Goal: Transaction & Acquisition: Purchase product/service

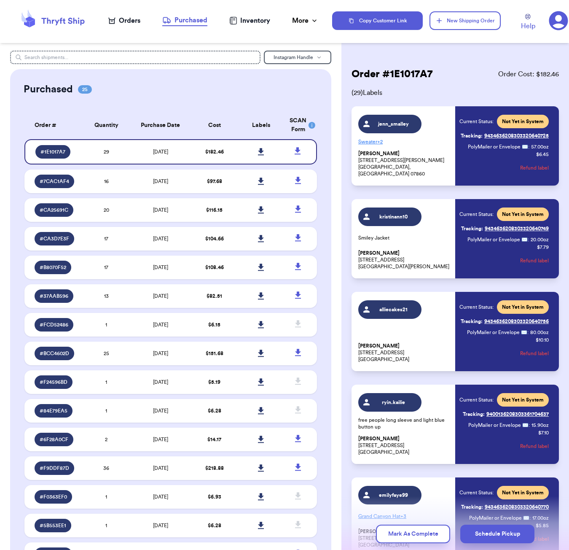
scroll to position [5, 0]
click at [113, 19] on icon at bounding box center [111, 20] width 7 height 7
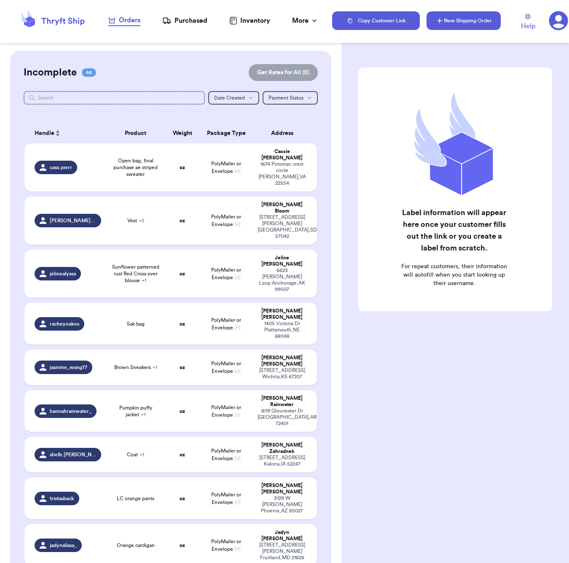
click at [446, 20] on button "New Shipping Order" at bounding box center [464, 20] width 74 height 19
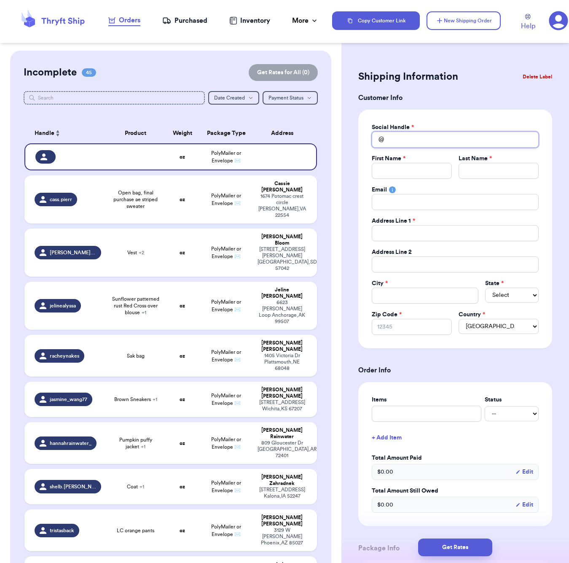
click at [406, 142] on input "Total Amount Paid" at bounding box center [455, 140] width 167 height 16
type input "g"
type input "gr"
type input "gra"
type input "grac"
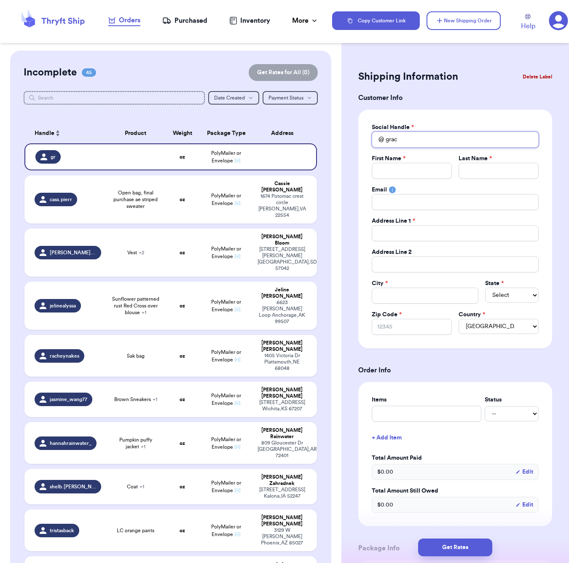
type input "grace"
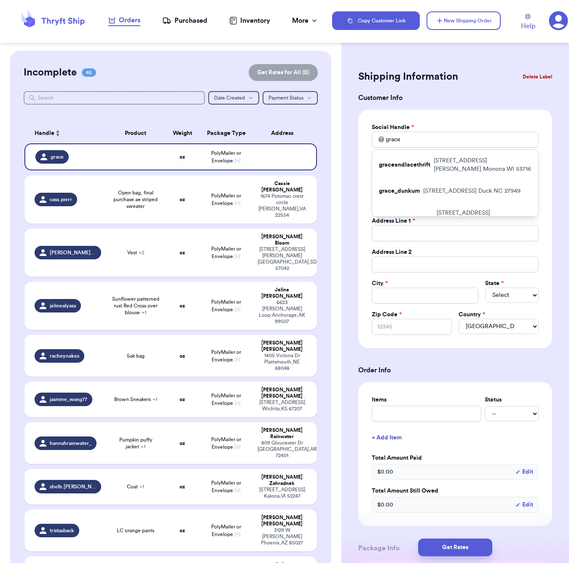
click at [465, 196] on div "grace_dunkum [STREET_ADDRESS]" at bounding box center [455, 191] width 166 height 22
type input "grace_dunkum"
type input "Grace"
type input "[PERSON_NAME]"
type input "[EMAIL_ADDRESS][DOMAIN_NAME]"
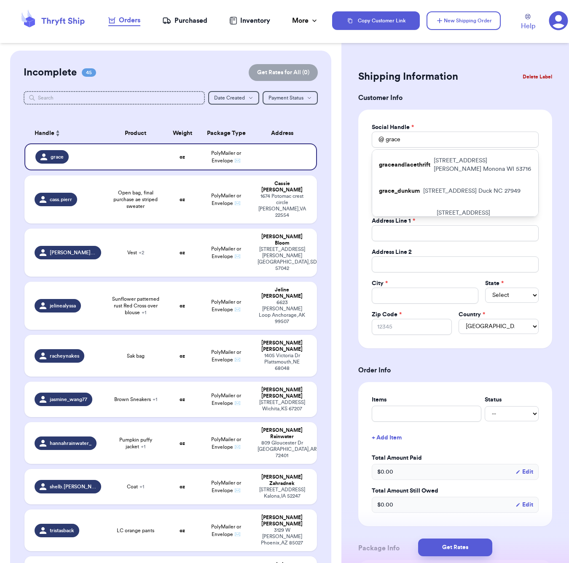
type input "[STREET_ADDRESS]"
type input "Duck"
select select "NC"
type input "27949"
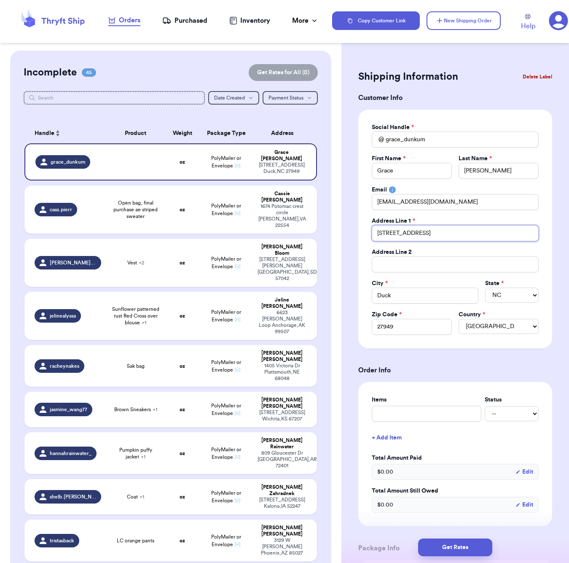
click at [405, 234] on input "[STREET_ADDRESS]" at bounding box center [455, 233] width 167 height 16
type input "3"
type input "36"
type input "364"
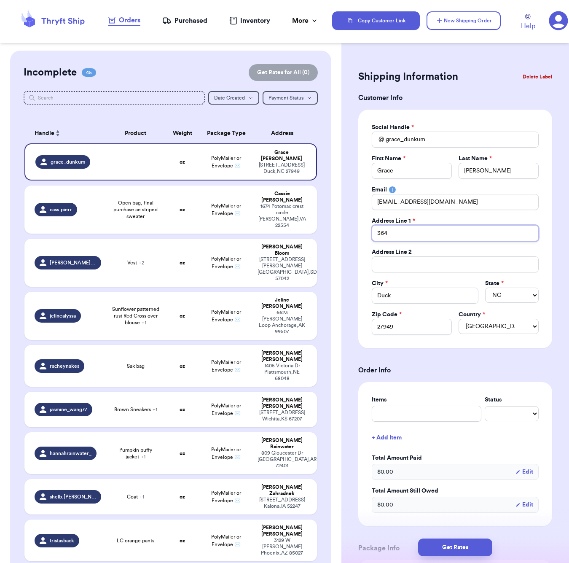
type input "364"
type input "364 K"
type input "364 Kn"
type input "364 Kni"
type input "364 Knif"
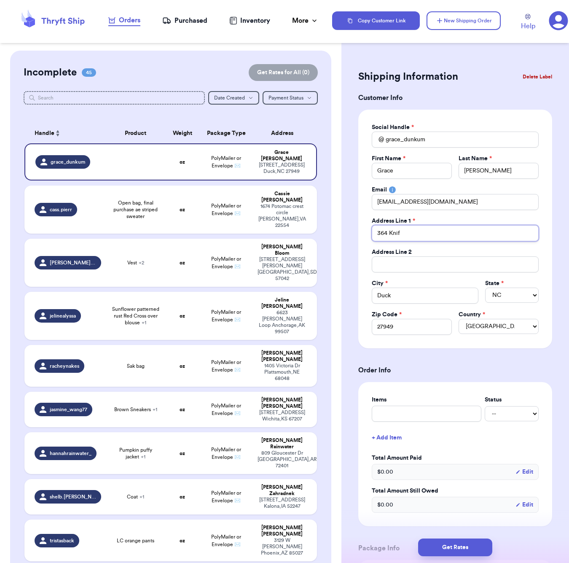
type input "364 Knifg"
type input "364 Knif"
type input "364 Kni"
type input "364 Knig"
type input "364 Knigh"
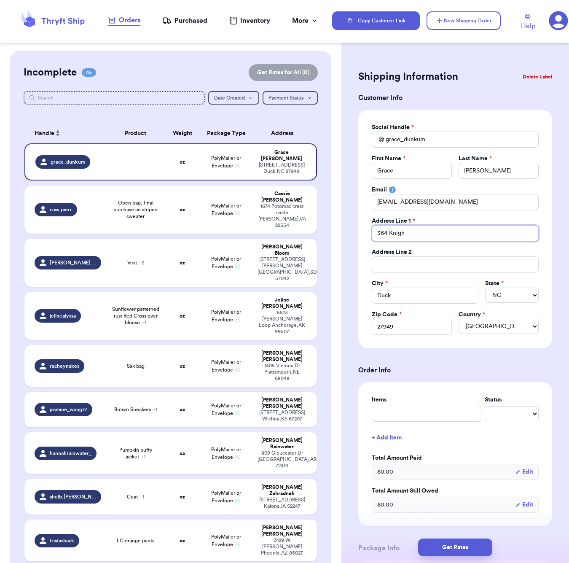
type input "364 Knight"
type input "364 Knights"
type input "364 Knights V"
type input "364 Knights Vi"
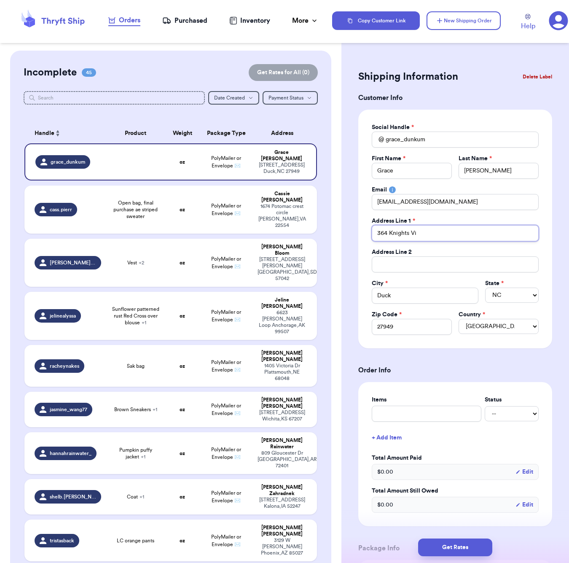
type input "364 Knights Vie"
type input "364 Knights View"
type input "364 Knights View L"
type input "364 Knights View La"
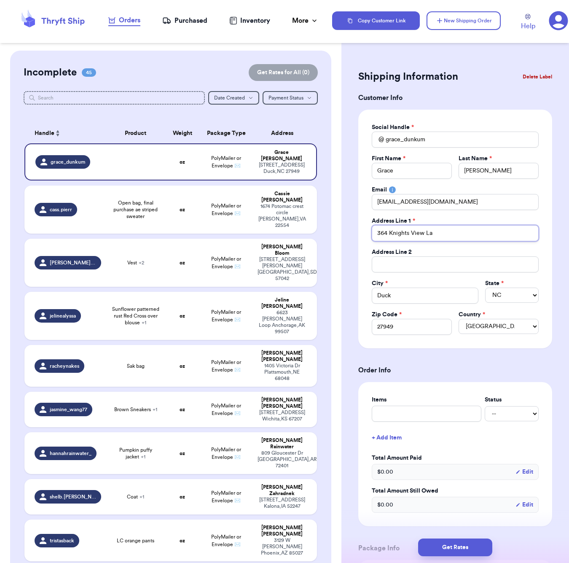
type input "364 Knights View Lan"
type input "[STREET_ADDRESS]"
click at [392, 292] on input "Duck" at bounding box center [425, 296] width 107 height 16
type input "B"
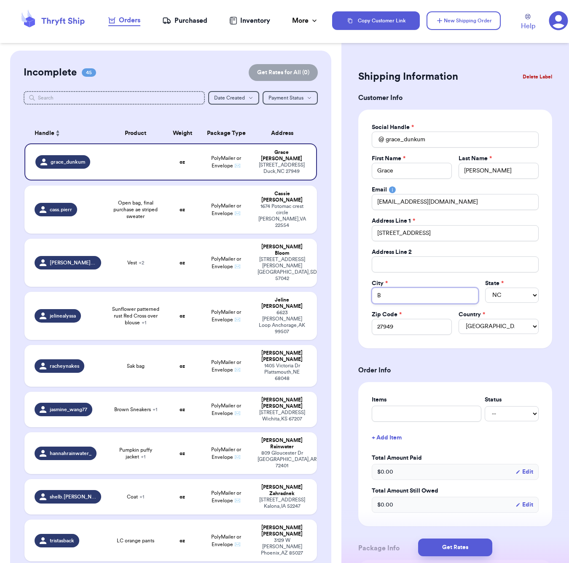
type input "Bu"
type input "Buc"
type input "Buck"
type input "[PERSON_NAME]"
type input "Buckin"
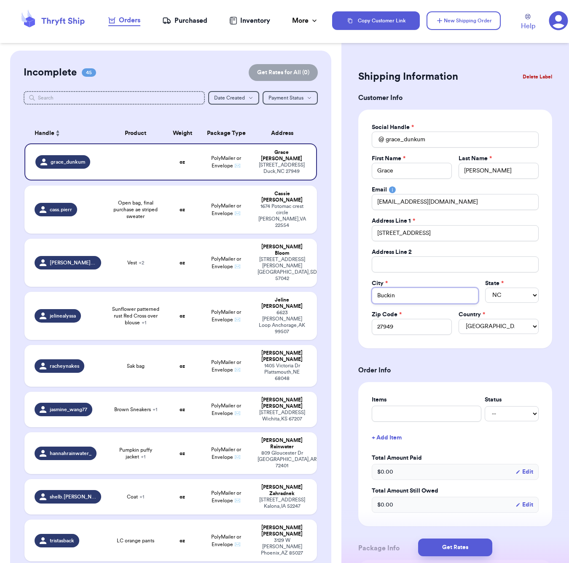
type input "Bucking"
type input "Buckingh"
type input "Buckingha"
type input "Buckingham"
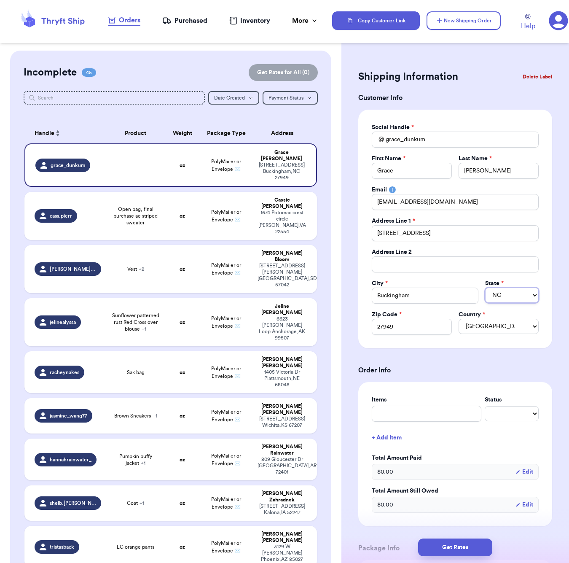
select select "VT"
select select "VA"
click at [416, 330] on input "27949" at bounding box center [412, 327] width 80 height 16
type input "2"
type input "23"
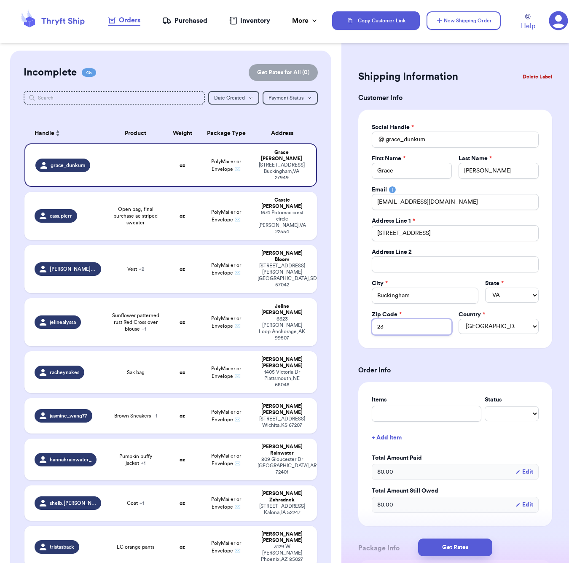
type input "239"
type input "2392"
type input "23921"
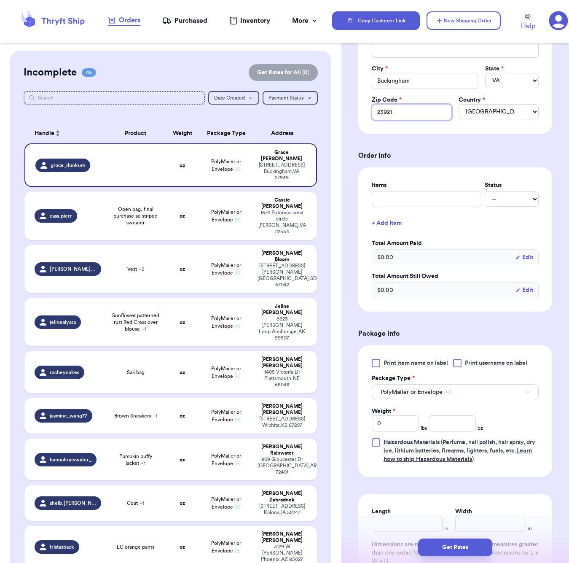
scroll to position [216, 0]
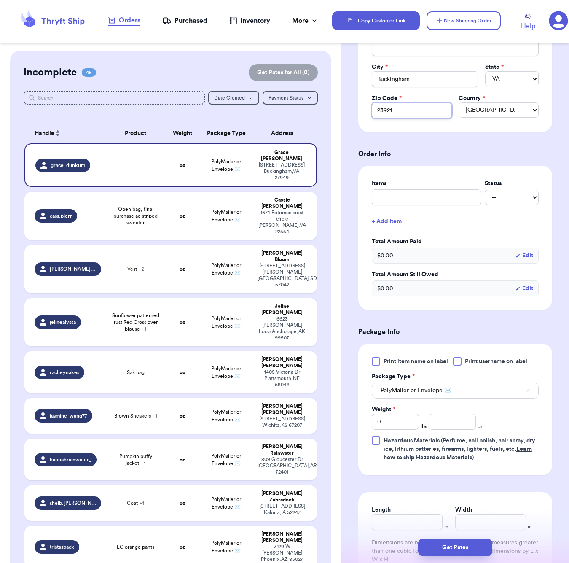
type input "23921"
click at [448, 424] on input "number" at bounding box center [452, 422] width 47 height 16
type input "1"
type input "15"
type input "15.9"
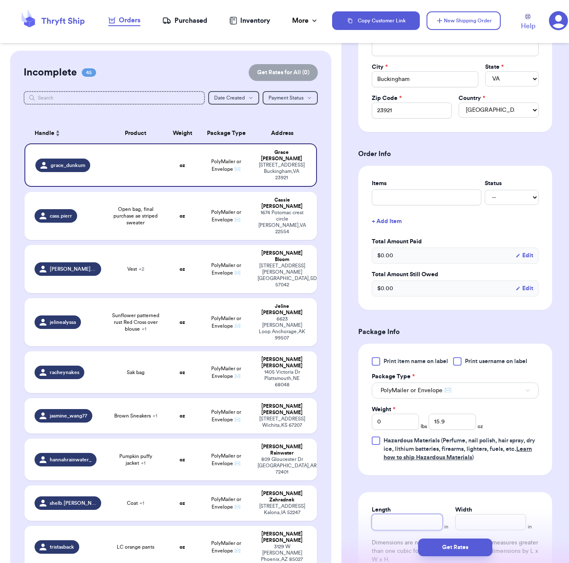
click at [402, 525] on input "Length" at bounding box center [407, 522] width 71 height 16
type input "7"
type input "6"
click at [449, 546] on button "Get Rates" at bounding box center [455, 547] width 74 height 18
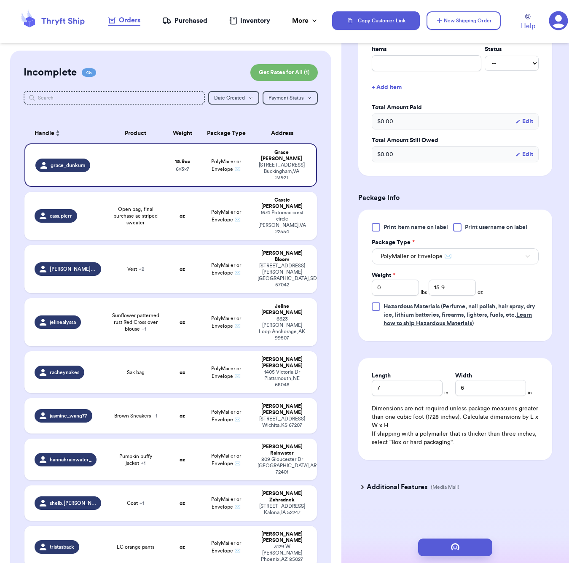
scroll to position [0, 0]
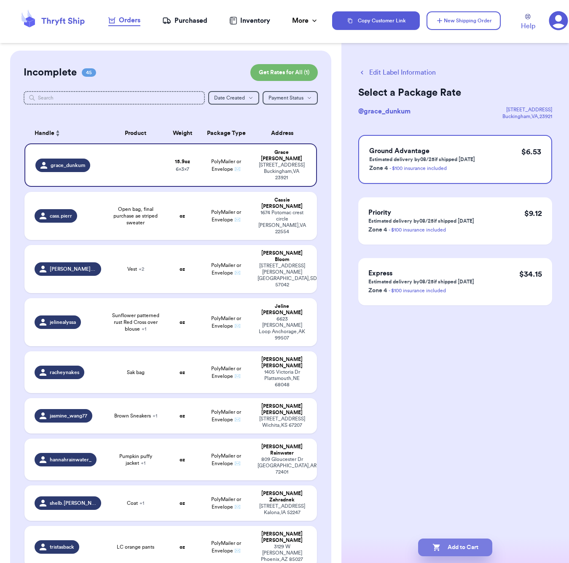
click at [465, 552] on button "Add to Cart" at bounding box center [455, 547] width 74 height 18
checkbox input "true"
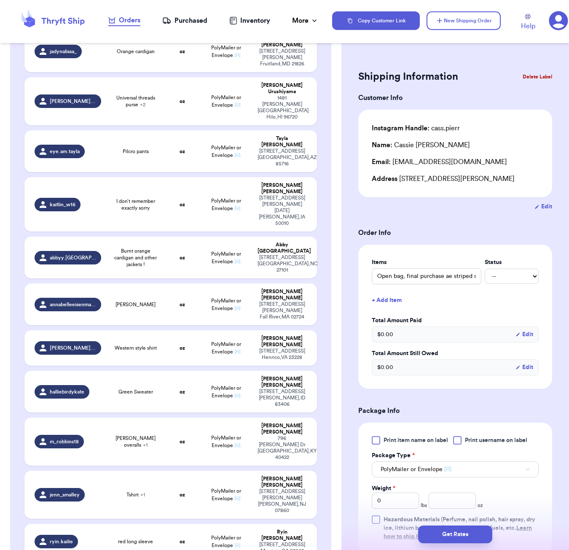
scroll to position [1108, 0]
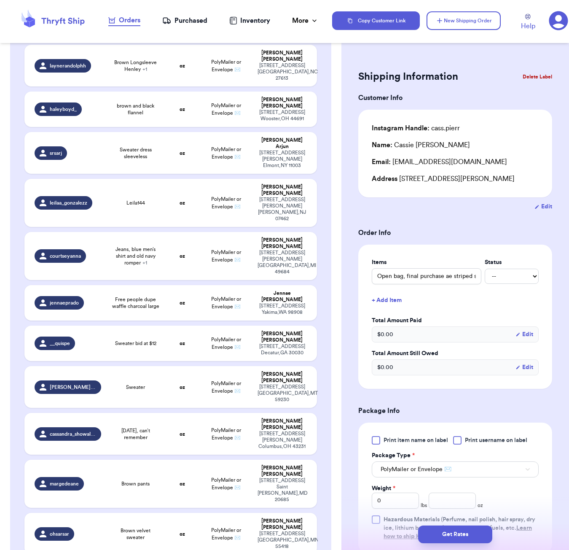
type input "Old navy sweater"
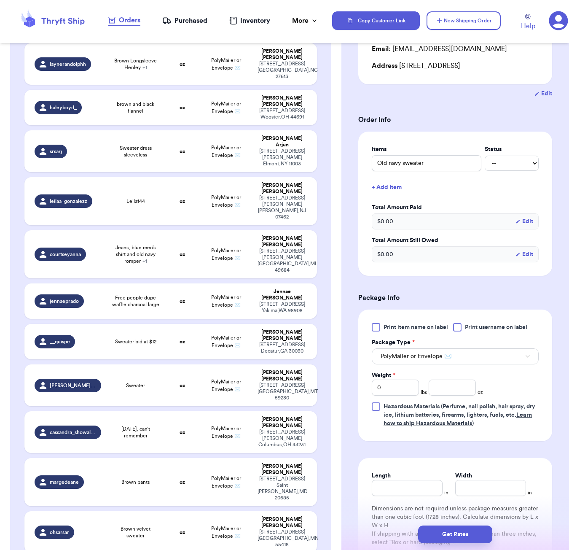
scroll to position [238, 0]
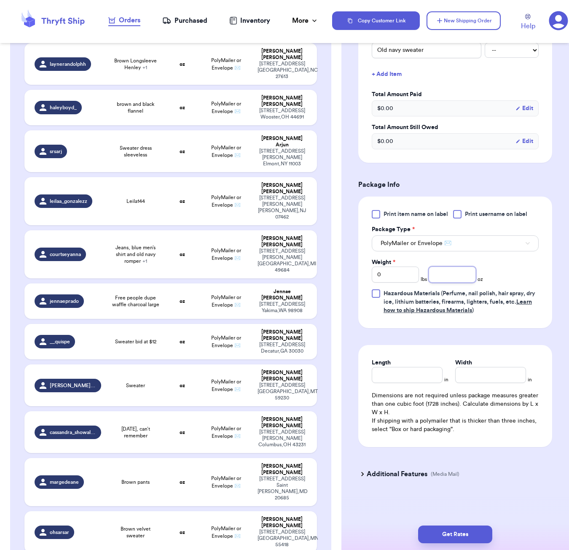
click at [451, 281] on div "Print item name on label Print username on label Package Type * PolyMailer or E…" at bounding box center [455, 262] width 167 height 105
click at [451, 278] on input "number" at bounding box center [452, 274] width 47 height 16
type input "30"
drag, startPoint x: 414, startPoint y: 366, endPoint x: 419, endPoint y: 371, distance: 7.5
click at [419, 371] on div "Length" at bounding box center [407, 370] width 71 height 24
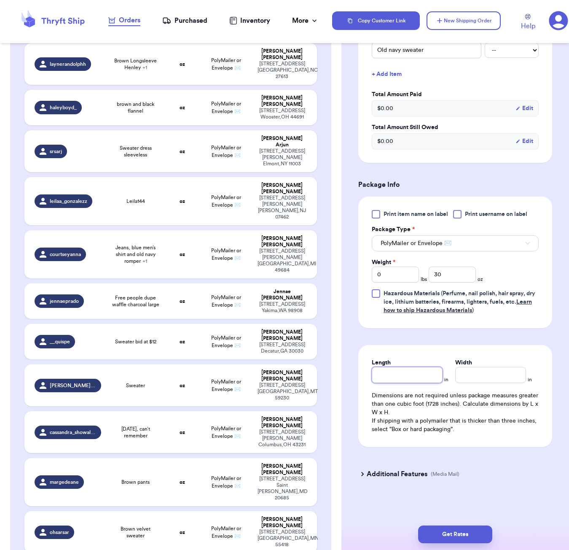
click at [420, 373] on input "Length" at bounding box center [407, 375] width 71 height 16
type input "7"
type input "6"
click at [470, 526] on div "Get Rates" at bounding box center [455, 534] width 228 height 31
click at [470, 526] on button "Get Rates" at bounding box center [455, 534] width 74 height 18
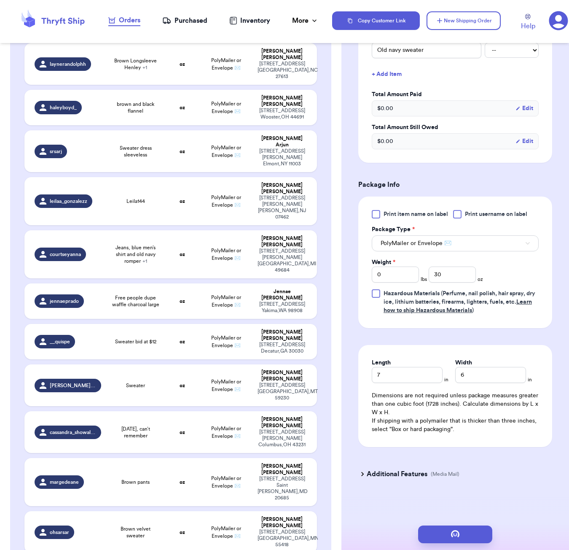
type input "1"
type input "14"
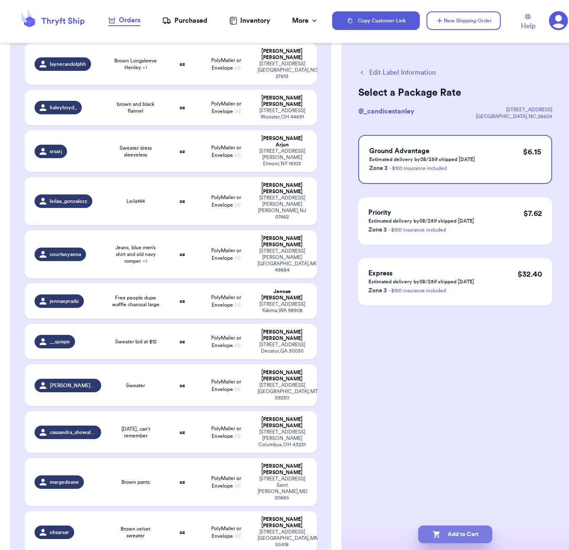
click at [473, 541] on button "Add to Cart" at bounding box center [455, 534] width 74 height 18
checkbox input "true"
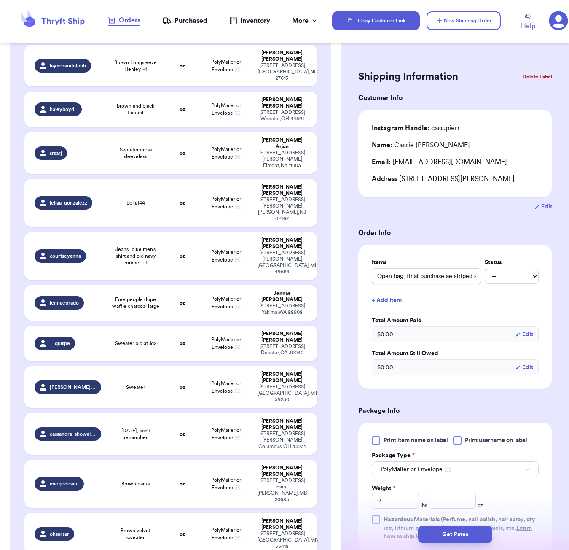
drag, startPoint x: 148, startPoint y: 313, endPoint x: 203, endPoint y: 315, distance: 54.9
type input "Gray sweater"
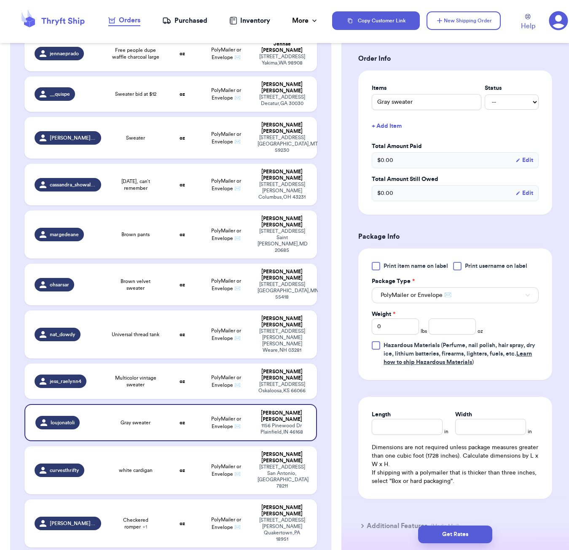
scroll to position [184, 0]
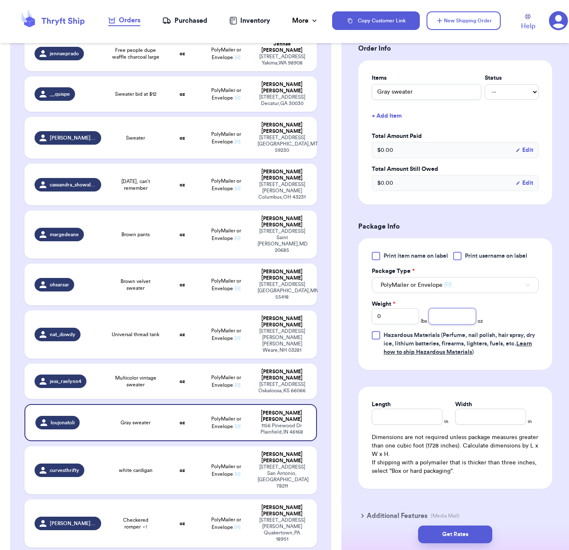
click at [446, 320] on input "number" at bounding box center [452, 316] width 47 height 16
type input "12"
click at [420, 422] on input "Length" at bounding box center [407, 417] width 71 height 16
type input "6"
type input "5"
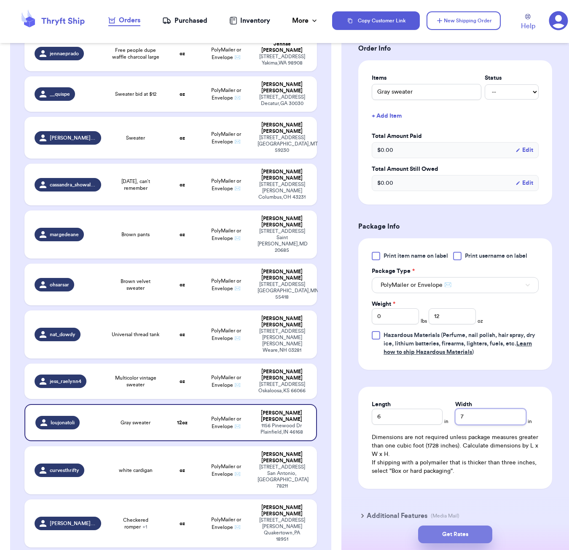
type input "7"
click at [481, 535] on button "Get Rates" at bounding box center [455, 534] width 74 height 18
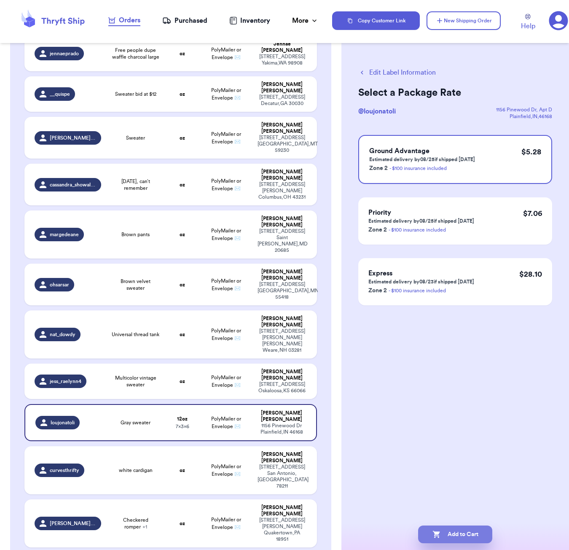
click at [446, 533] on button "Add to Cart" at bounding box center [455, 534] width 74 height 18
checkbox input "true"
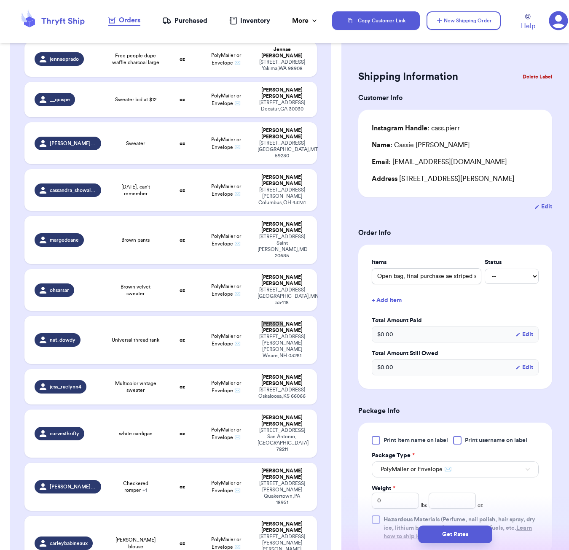
scroll to position [1064, 0]
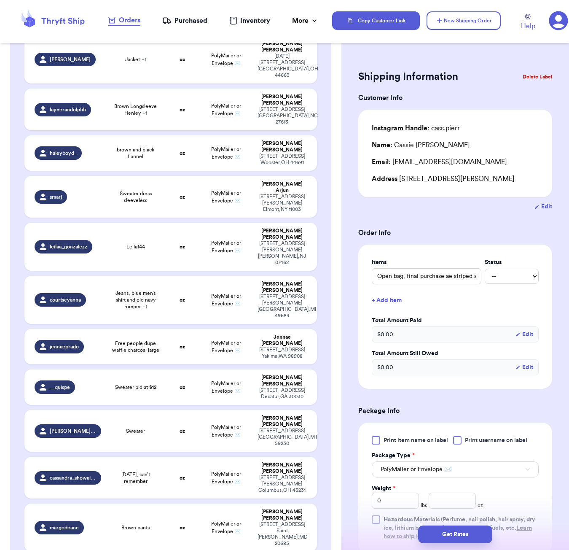
type input "Universal thread tank"
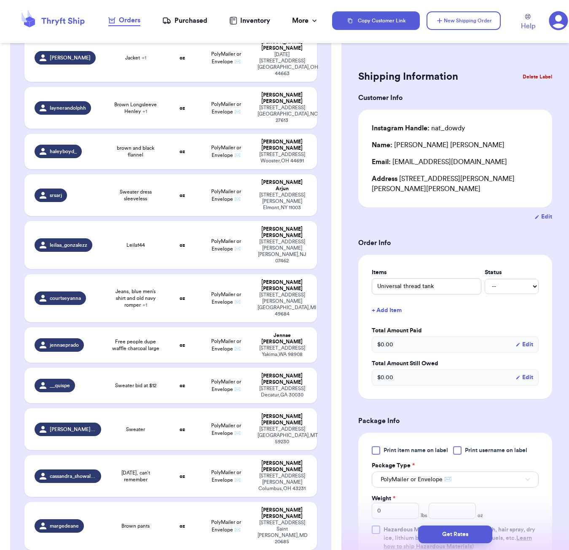
click at [382, 301] on button "+ Add Item" at bounding box center [455, 310] width 174 height 19
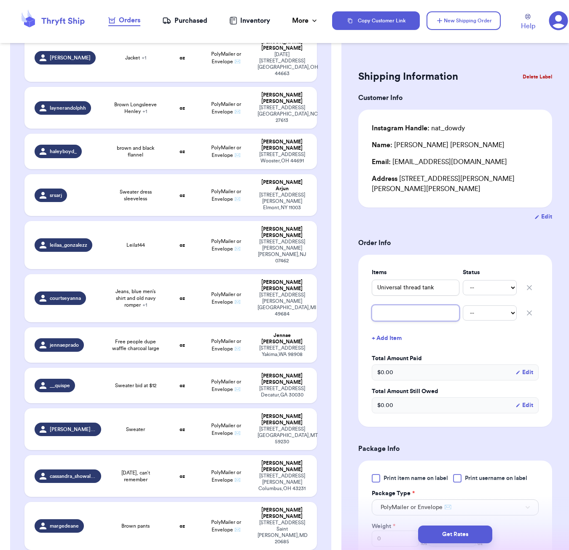
click at [404, 306] on input "text" at bounding box center [416, 313] width 88 height 16
type input "b"
type input "bl"
type input "blu"
type input "blue"
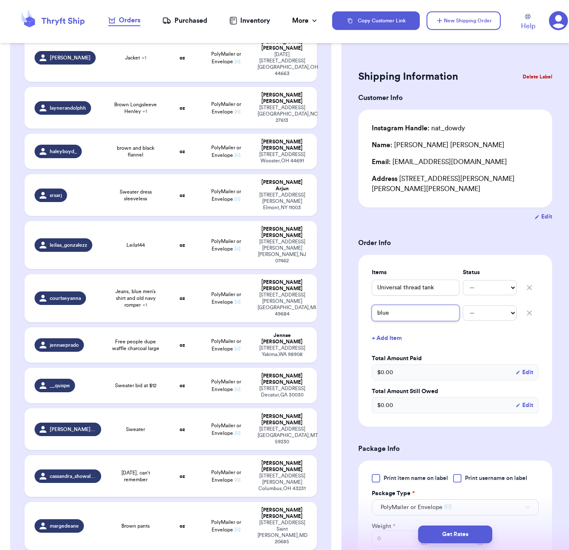
type input "blue"
type input "blue t"
type input "blue to"
type input "blue top"
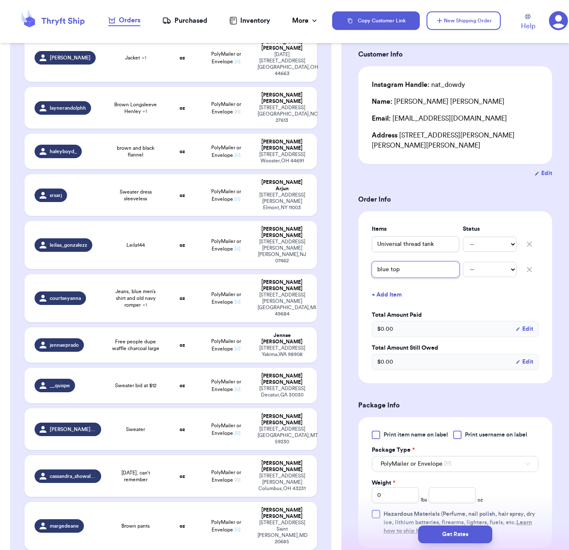
scroll to position [72, 0]
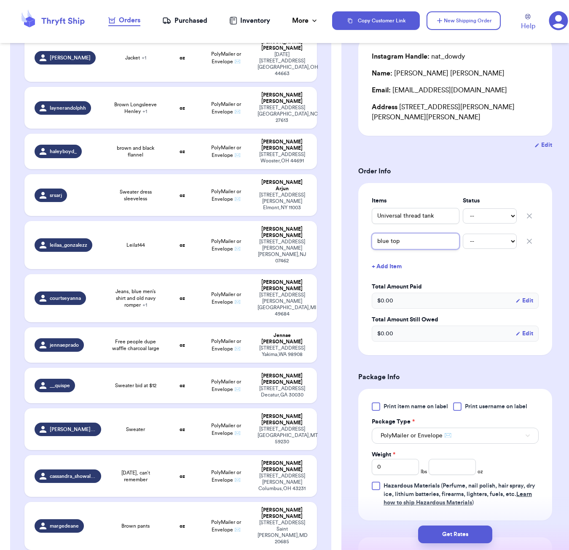
type input "blue top"
click at [456, 460] on input "number" at bounding box center [452, 467] width 47 height 16
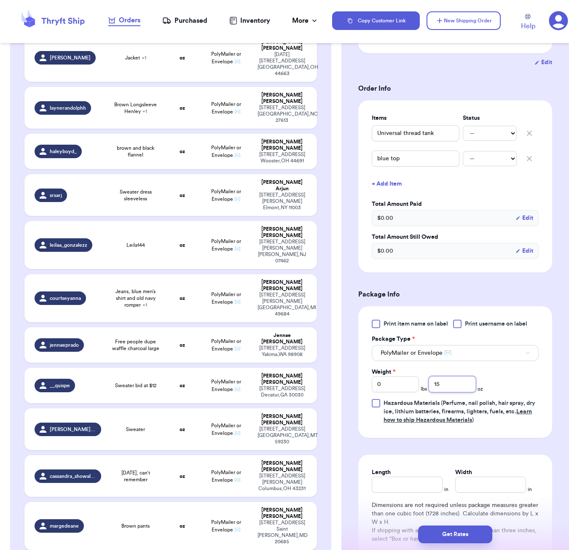
scroll to position [242, 0]
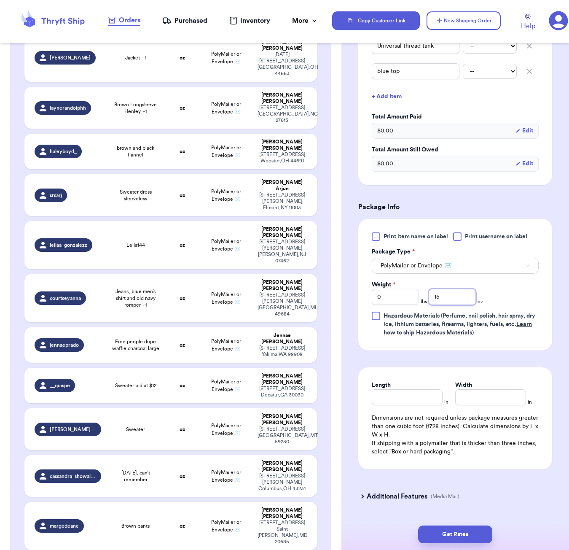
type input "15"
click at [402, 389] on input "Length" at bounding box center [407, 397] width 71 height 16
type input "6"
type input "5"
click at [471, 528] on button "Get Rates" at bounding box center [455, 534] width 74 height 18
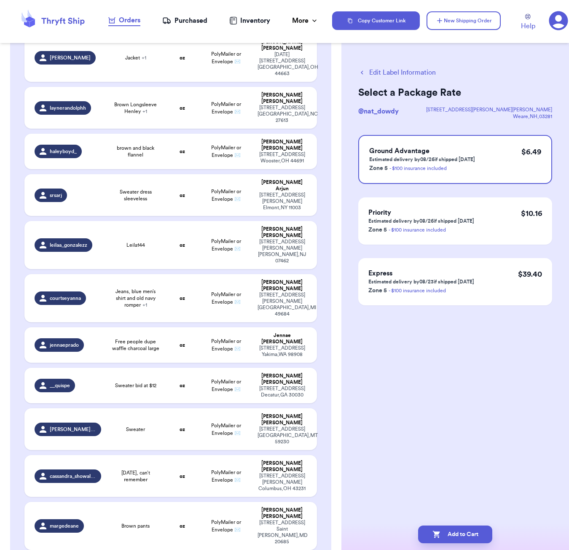
scroll to position [0, 0]
drag, startPoint x: 448, startPoint y: 532, endPoint x: 458, endPoint y: 520, distance: 15.2
click at [448, 532] on button "Add to Cart" at bounding box center [455, 534] width 74 height 18
checkbox input "true"
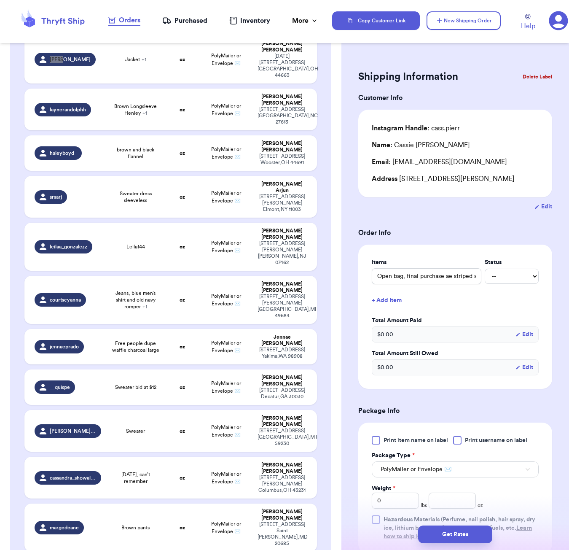
scroll to position [620, 0]
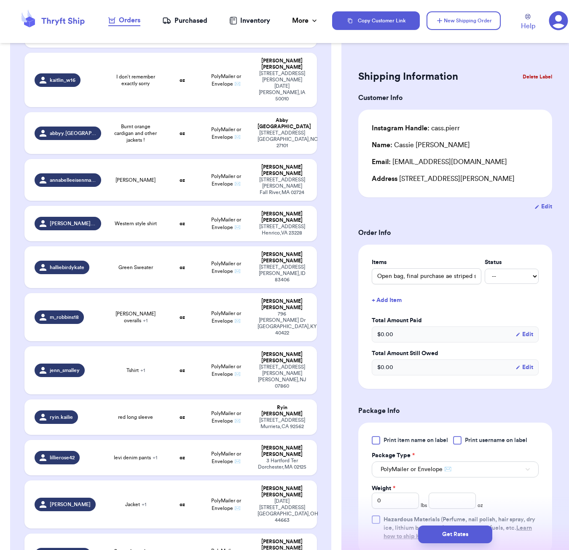
click at [464, 44] on div "Shipping Information Delete Label Customer Info Instagram Handle: cass.pierr Na…" at bounding box center [455, 275] width 228 height 550
click at [467, 21] on button "New Shipping Order" at bounding box center [464, 20] width 74 height 19
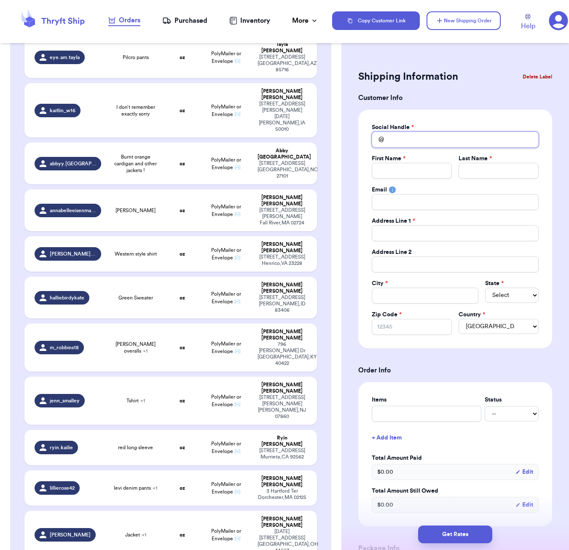
click at [403, 141] on input "Total Amount Paid" at bounding box center [455, 140] width 167 height 16
type input "e"
type input "em"
type input "emi"
type input "[PERSON_NAME]"
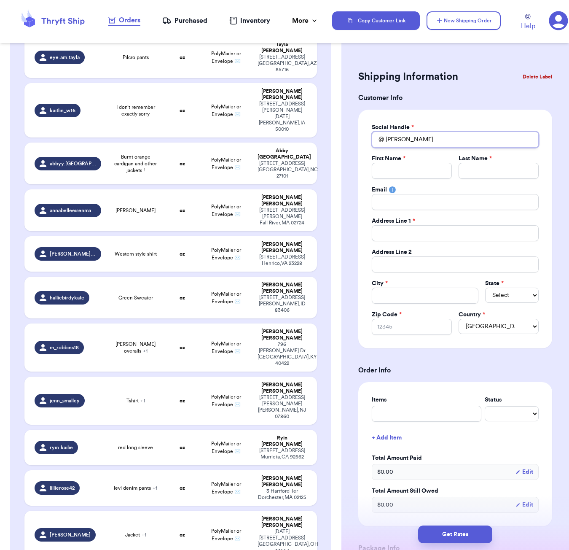
type input "[PERSON_NAME]"
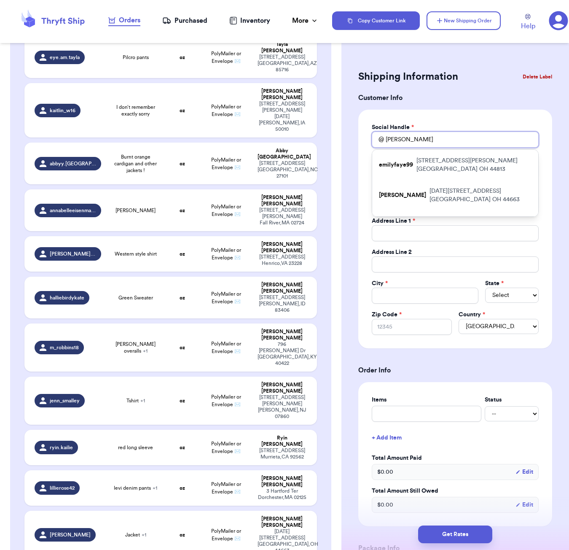
type input "emilyb"
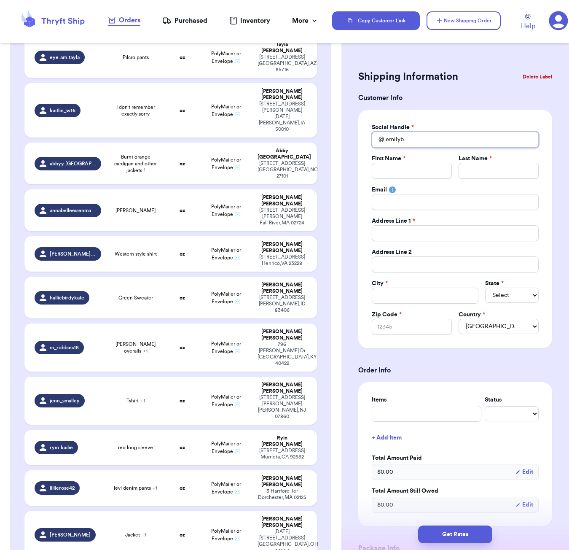
type input "emilyb="
type input "emilyb"
type input "[PERSON_NAME]"
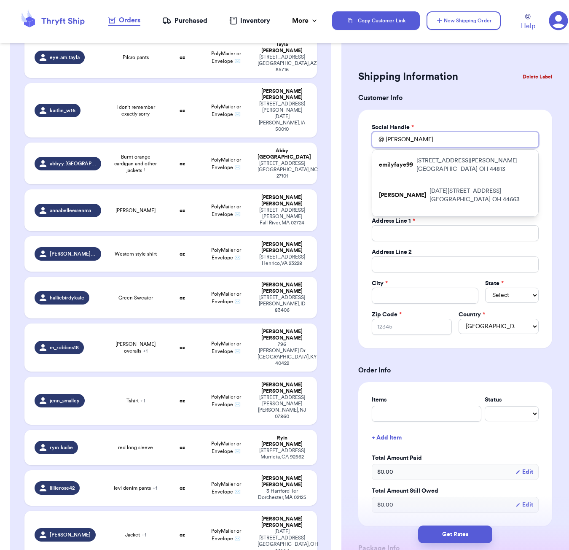
scroll to position [0, 0]
type input "[PERSON_NAME]."
type input "[PERSON_NAME].b"
type input "[DOMAIN_NAME]"
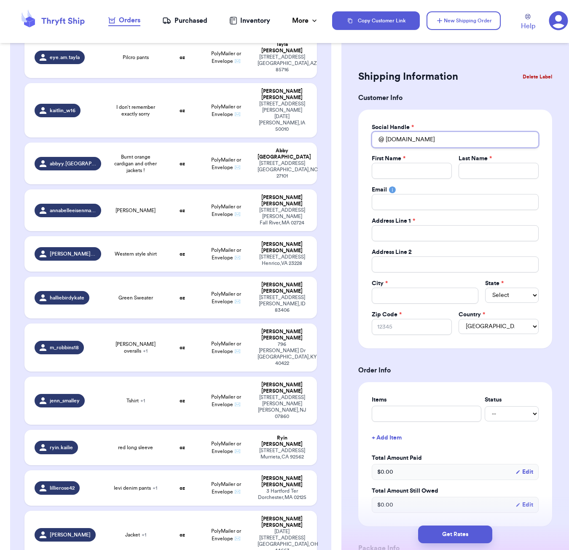
type input "[PERSON_NAME].baz"
type input "[PERSON_NAME].bazy"
type input "[PERSON_NAME].bazyl"
type input "[PERSON_NAME].bazyll"
type input "[PERSON_NAME].bazyl"
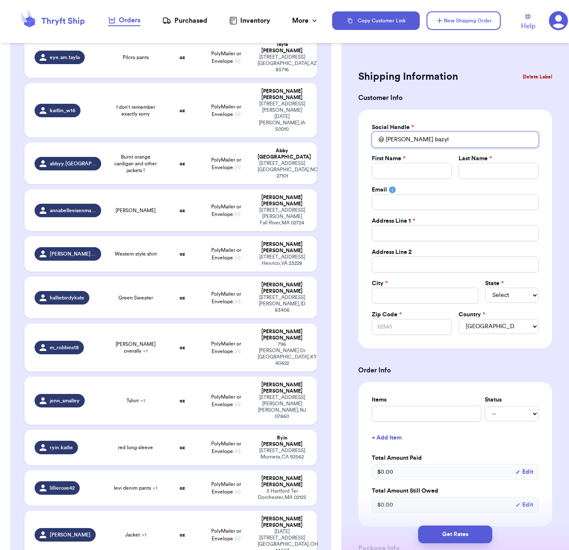
type input "[PERSON_NAME].bazy"
type input "[PERSON_NAME].[PERSON_NAME]"
type input "[PERSON_NAME].bazykk"
type input "E"
type input "Em"
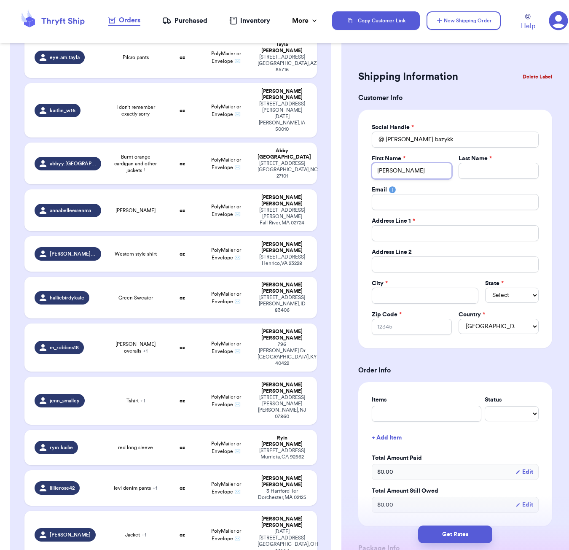
click at [411, 171] on input "[PERSON_NAME]" at bounding box center [412, 171] width 80 height 16
click at [520, 175] on input "Total Amount Paid" at bounding box center [499, 171] width 80 height 16
paste input "[STREET_ADDRESS]"
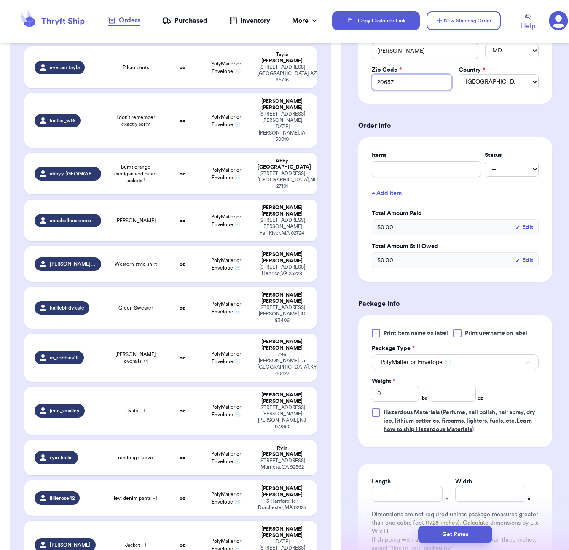
scroll to position [251, 0]
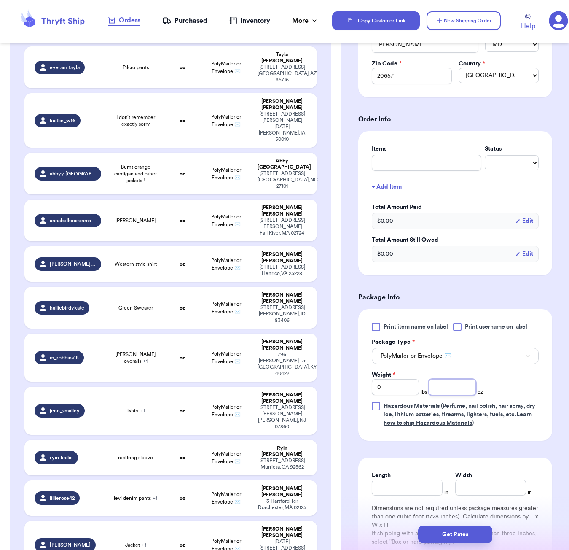
click at [452, 387] on input "number" at bounding box center [452, 387] width 47 height 16
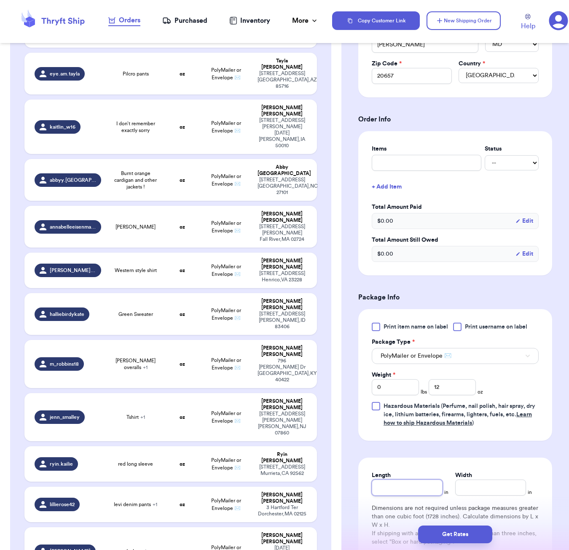
click at [404, 490] on input "Length" at bounding box center [407, 487] width 71 height 16
click at [474, 540] on button "Get Rates" at bounding box center [455, 534] width 74 height 18
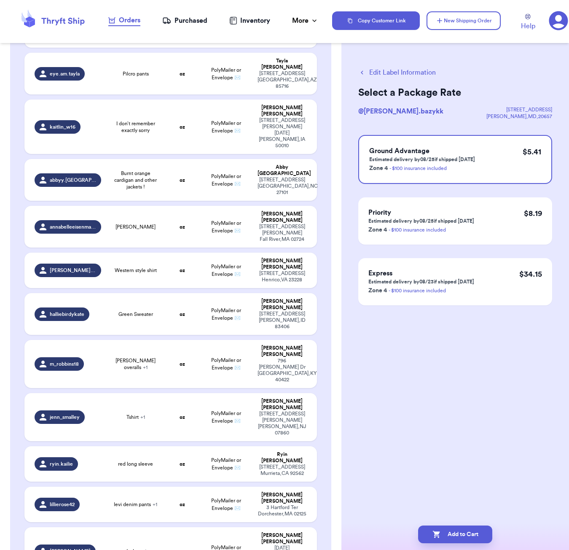
scroll to position [0, 0]
click at [462, 533] on button "Add to Cart" at bounding box center [455, 534] width 74 height 18
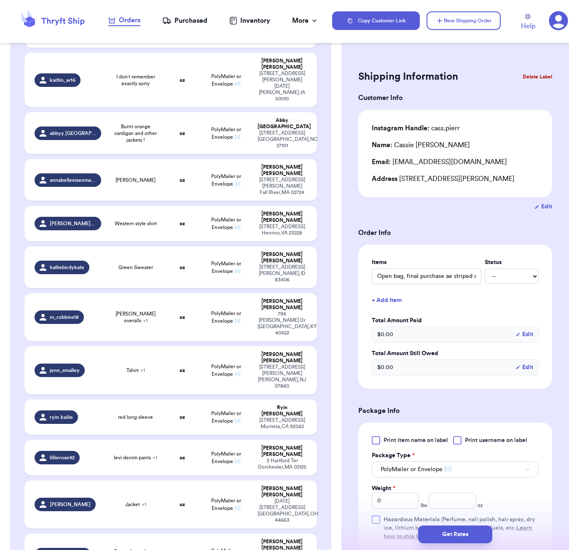
scroll to position [1024, 0]
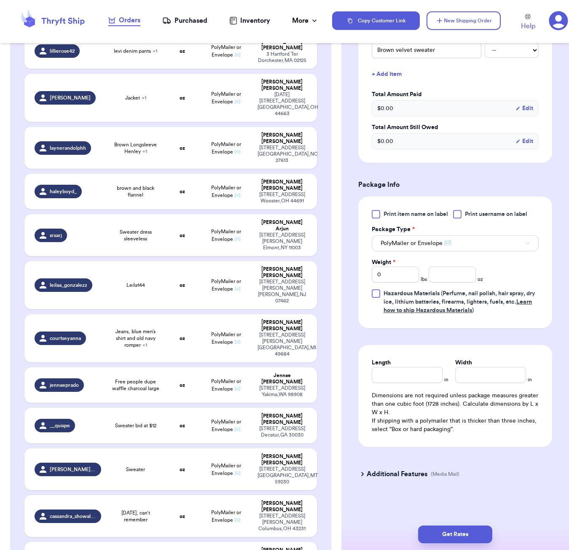
scroll to position [228, 0]
click at [460, 276] on input "number" at bounding box center [452, 274] width 47 height 16
click at [426, 372] on input "Length" at bounding box center [407, 375] width 71 height 16
click at [476, 535] on button "Get Rates" at bounding box center [455, 534] width 74 height 18
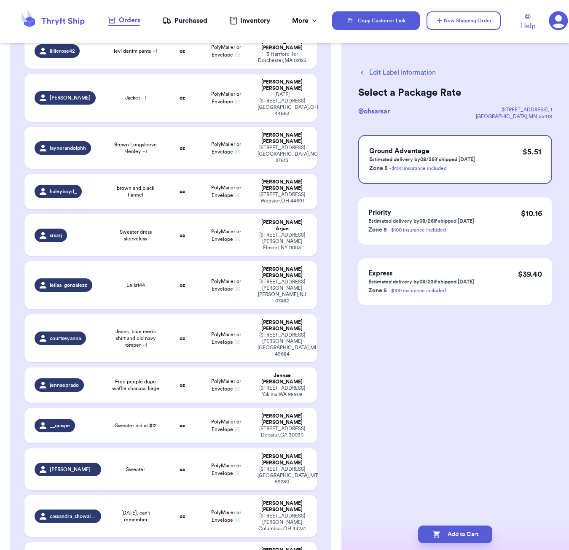
scroll to position [0, 0]
click at [468, 532] on button "Add to Cart" at bounding box center [455, 534] width 74 height 18
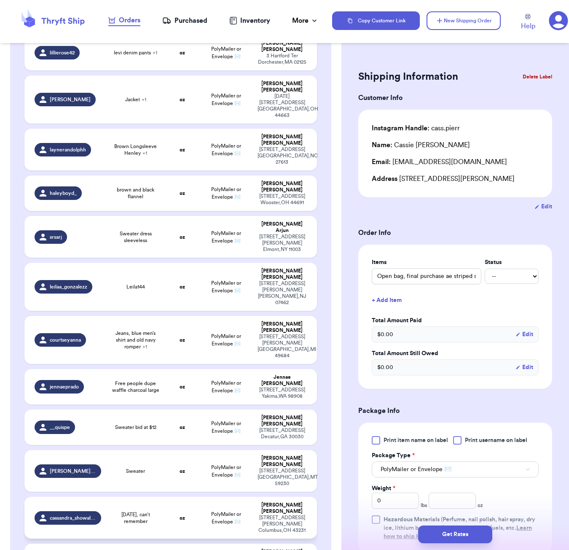
click at [172, 497] on td "oz" at bounding box center [182, 518] width 35 height 42
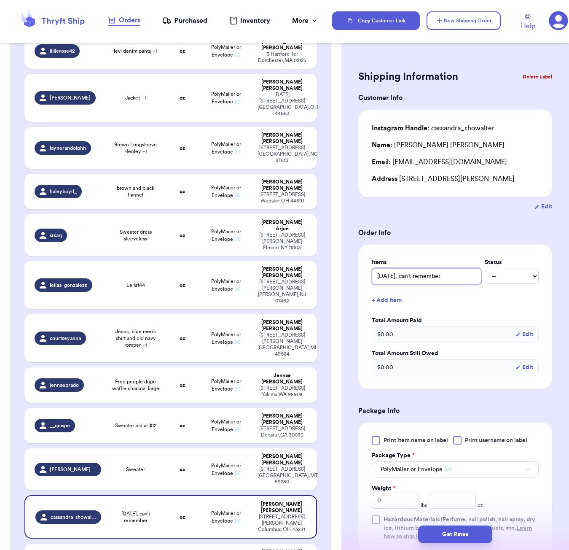
click at [400, 276] on input "[DATE], can’t remember" at bounding box center [427, 276] width 110 height 16
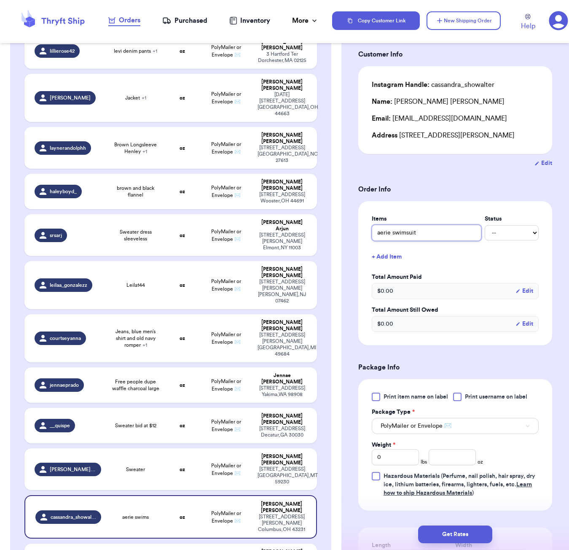
scroll to position [68, 0]
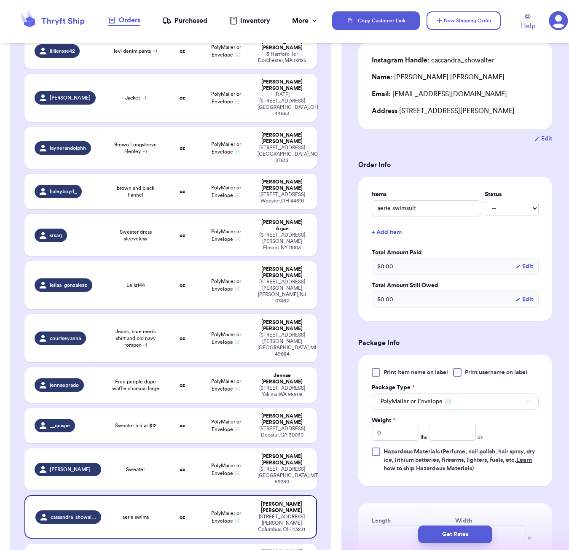
click at [373, 374] on div at bounding box center [376, 372] width 8 height 8
click at [0, 0] on input "Print item name on label" at bounding box center [0, 0] width 0 height 0
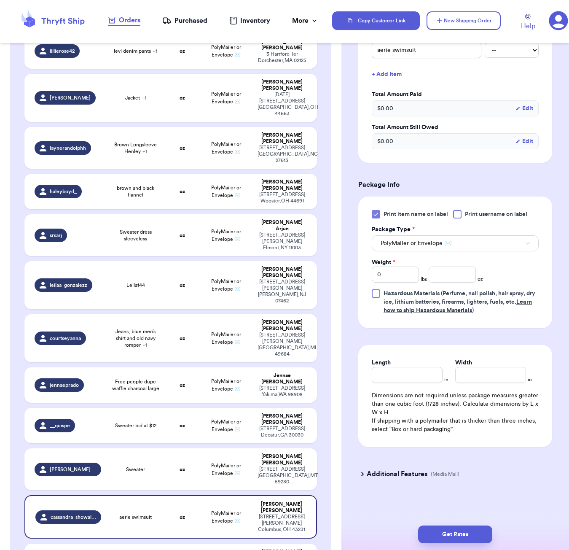
scroll to position [228, 0]
click at [445, 277] on input "number" at bounding box center [452, 274] width 47 height 16
click at [413, 383] on div "Length in Width in Dimensions are not required unless package measures greater …" at bounding box center [455, 396] width 194 height 102
click at [422, 377] on input "Length" at bounding box center [407, 375] width 71 height 16
click at [473, 540] on button "Get Rates" at bounding box center [455, 534] width 74 height 18
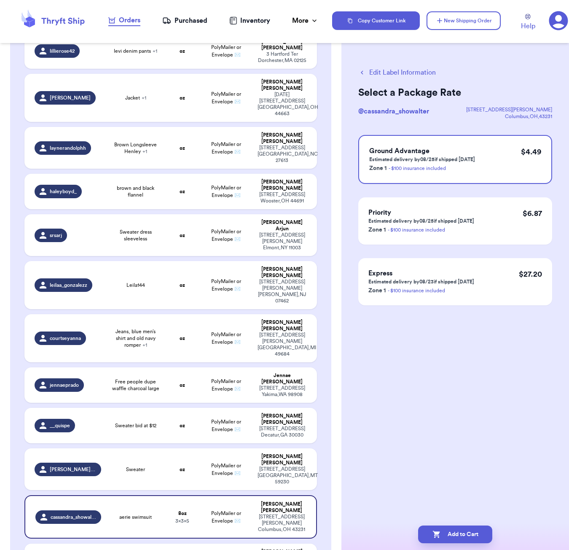
scroll to position [0, 0]
drag, startPoint x: 459, startPoint y: 532, endPoint x: 483, endPoint y: 468, distance: 67.5
click at [459, 532] on button "Add to Cart" at bounding box center [455, 534] width 74 height 18
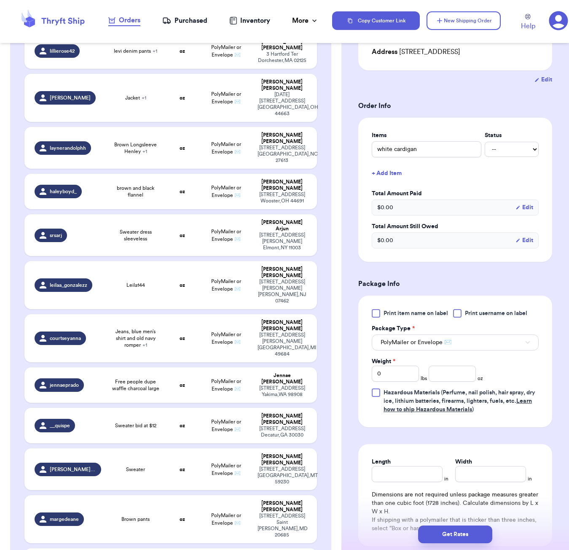
scroll to position [129, 0]
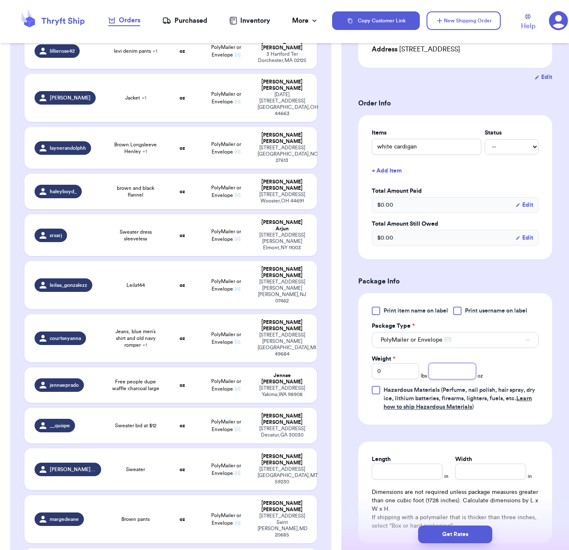
click at [447, 370] on input "number" at bounding box center [452, 371] width 47 height 16
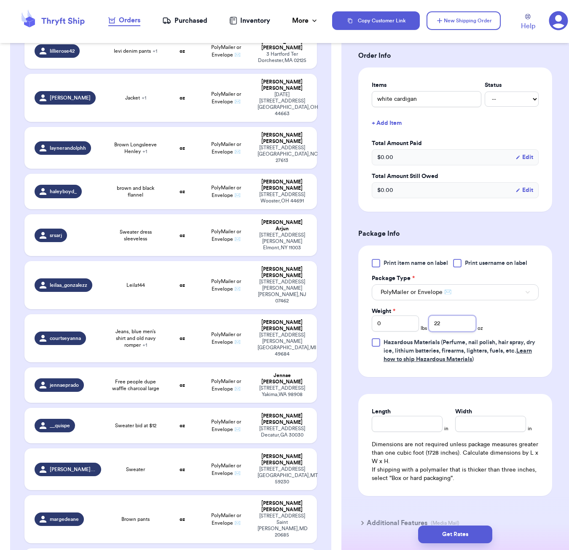
scroll to position [215, 0]
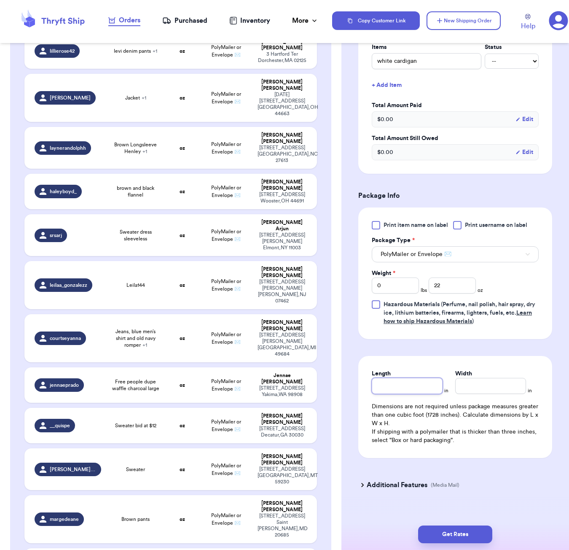
click at [421, 386] on input "Length" at bounding box center [407, 386] width 71 height 16
click at [477, 539] on button "Get Rates" at bounding box center [455, 534] width 74 height 18
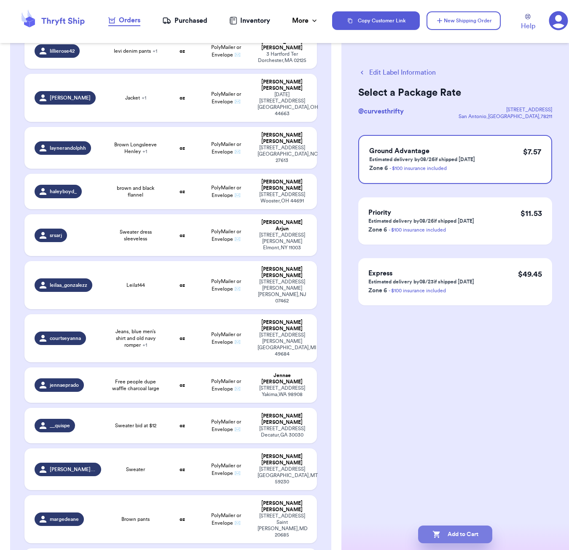
click at [486, 532] on button "Add to Cart" at bounding box center [455, 534] width 74 height 18
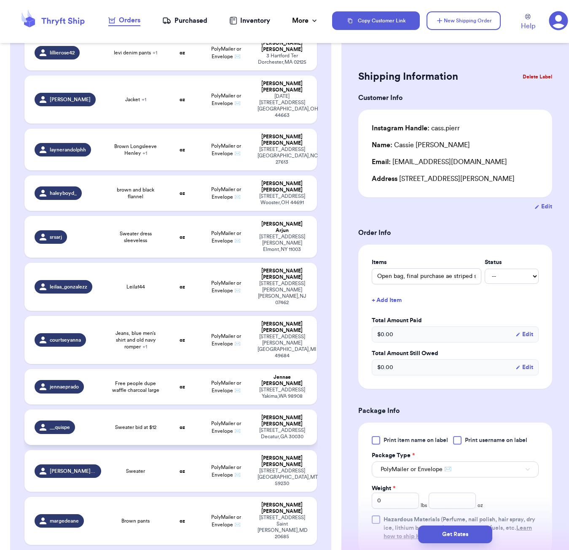
click at [162, 409] on td "Sweater bid at $12" at bounding box center [135, 426] width 59 height 35
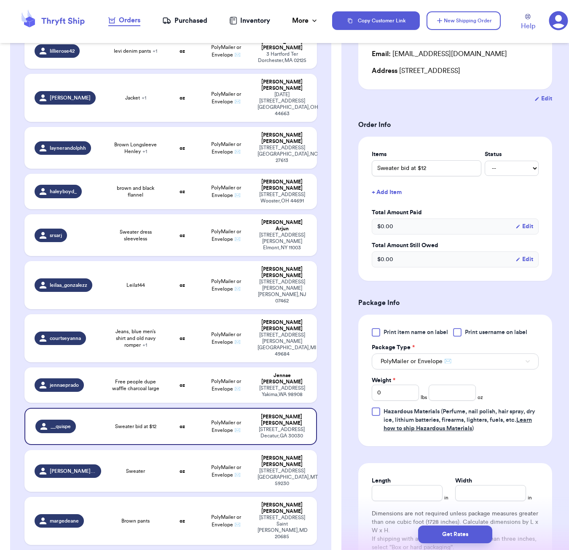
scroll to position [140, 0]
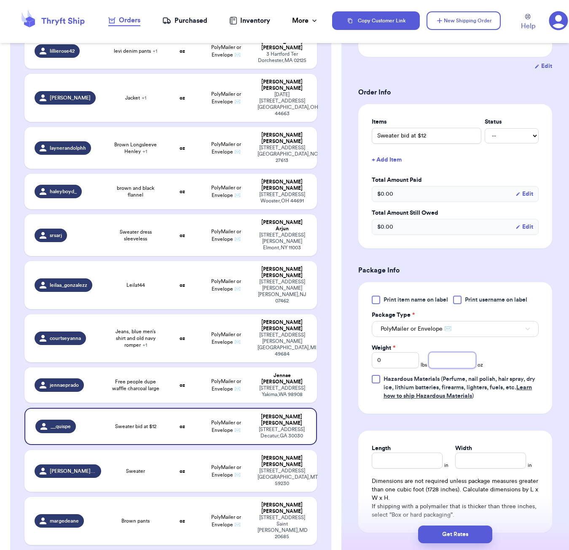
click at [470, 364] on input "number" at bounding box center [452, 360] width 47 height 16
click at [411, 463] on input "Length" at bounding box center [407, 460] width 71 height 16
drag, startPoint x: 467, startPoint y: 537, endPoint x: 479, endPoint y: 499, distance: 39.7
click at [467, 537] on button "Get Rates" at bounding box center [455, 534] width 74 height 18
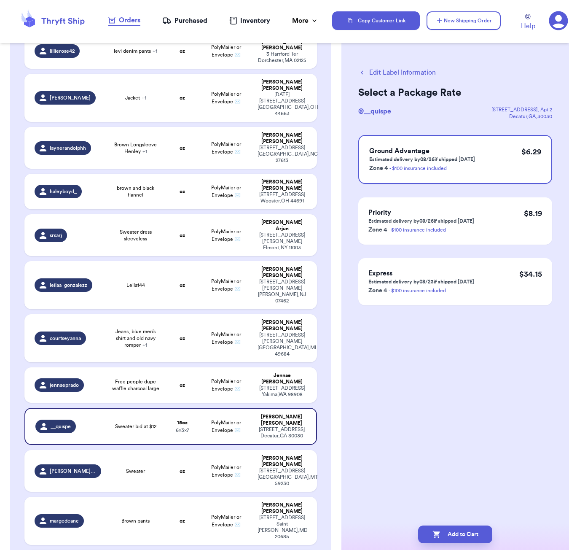
scroll to position [0, 0]
drag, startPoint x: 474, startPoint y: 541, endPoint x: 475, endPoint y: 498, distance: 43.0
click at [474, 541] on button "Add to Cart" at bounding box center [455, 534] width 74 height 18
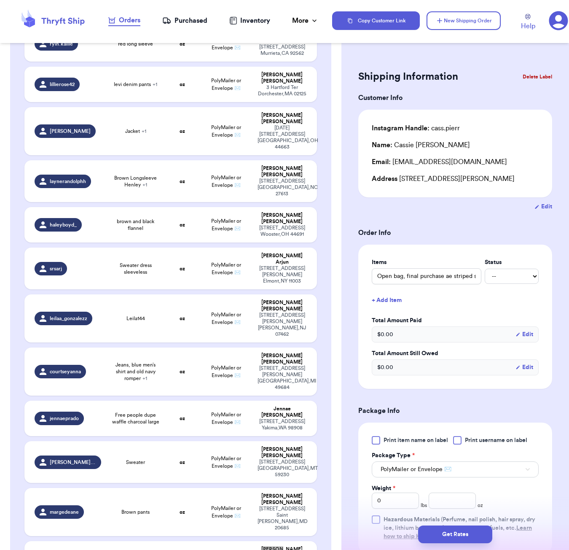
scroll to position [988, 0]
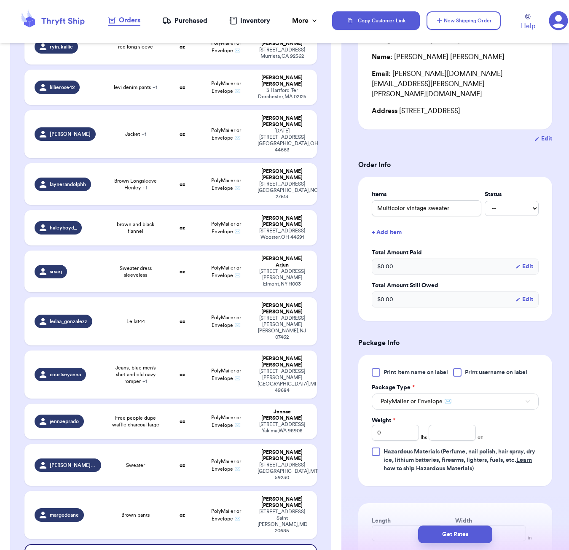
scroll to position [116, 0]
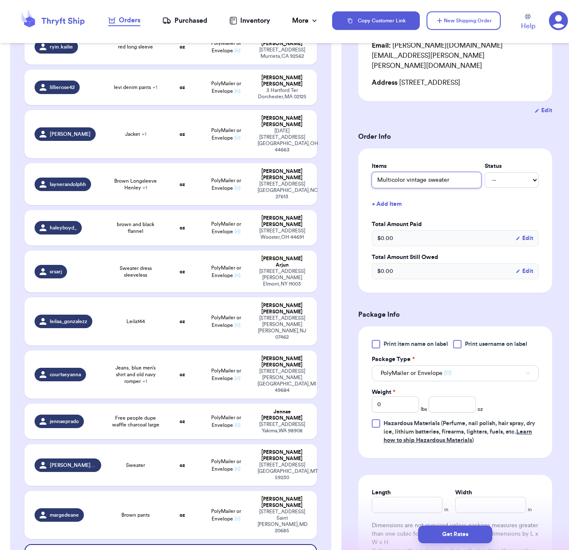
click at [427, 172] on input "Multicolor vintage sweater" at bounding box center [427, 180] width 110 height 16
click at [378, 340] on div at bounding box center [376, 344] width 8 height 8
click at [0, 0] on input "Print item name on label" at bounding box center [0, 0] width 0 height 0
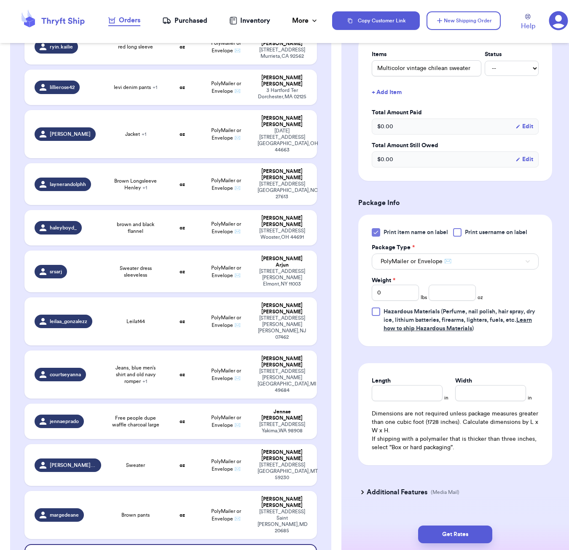
scroll to position [228, 0]
click at [464, 285] on input "number" at bounding box center [452, 293] width 47 height 16
click at [424, 385] on input "Length" at bounding box center [407, 393] width 71 height 16
click at [403, 385] on input "9" at bounding box center [407, 393] width 71 height 16
click at [462, 537] on button "Get Rates" at bounding box center [455, 534] width 74 height 18
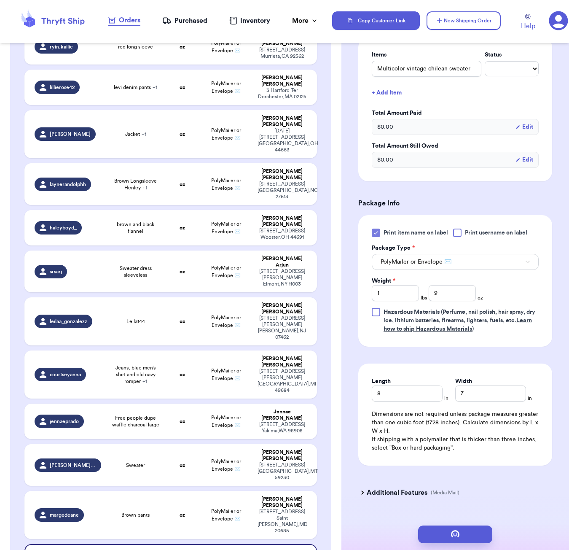
scroll to position [0, 0]
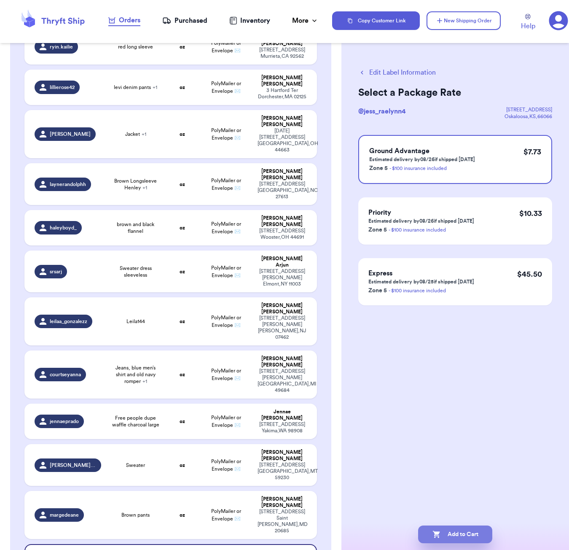
click at [427, 527] on button "Add to Cart" at bounding box center [455, 534] width 74 height 18
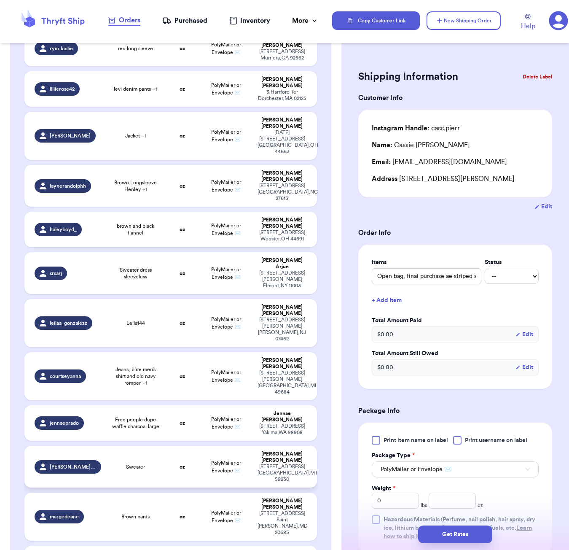
click at [130, 463] on span "Sweater" at bounding box center [135, 466] width 19 height 7
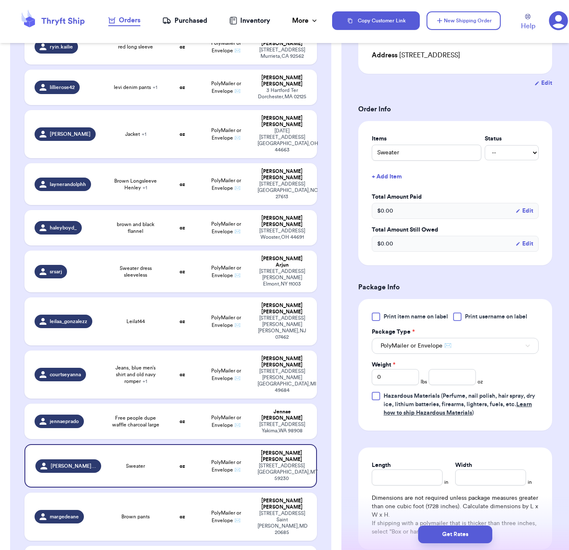
scroll to position [143, 0]
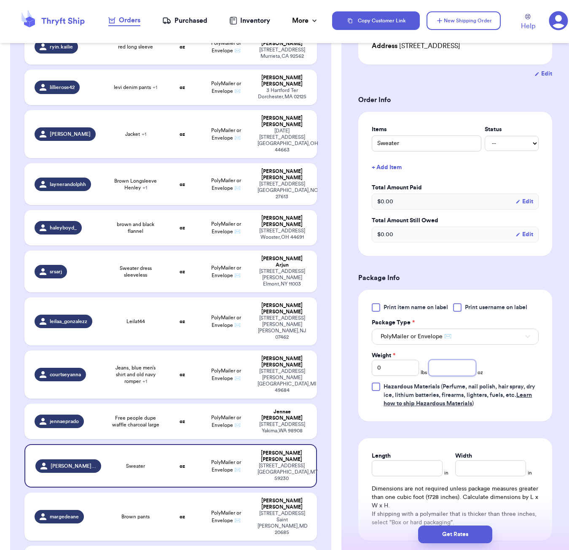
click at [454, 364] on input "number" at bounding box center [452, 368] width 47 height 16
drag, startPoint x: 412, startPoint y: 470, endPoint x: 413, endPoint y: 455, distance: 14.8
click at [412, 470] on div "Length in Width in Dimensions are not required unless package measures greater …" at bounding box center [455, 489] width 194 height 102
click at [413, 460] on input "Length" at bounding box center [407, 468] width 71 height 16
click at [463, 537] on button "Get Rates" at bounding box center [455, 534] width 74 height 18
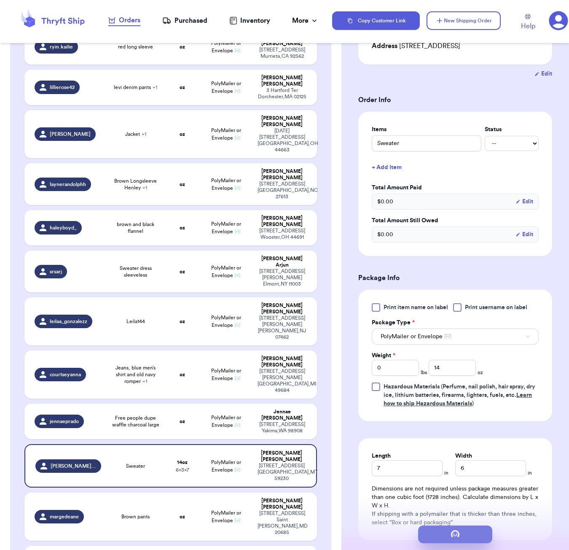
scroll to position [0, 0]
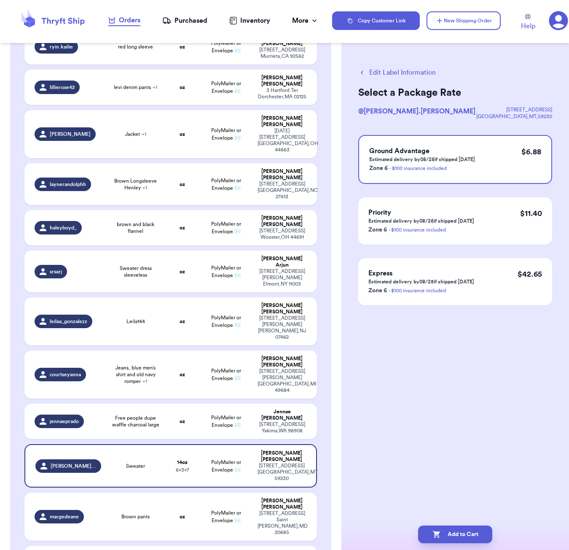
drag, startPoint x: 489, startPoint y: 533, endPoint x: 474, endPoint y: 441, distance: 93.5
click at [489, 533] on button "Add to Cart" at bounding box center [455, 534] width 74 height 18
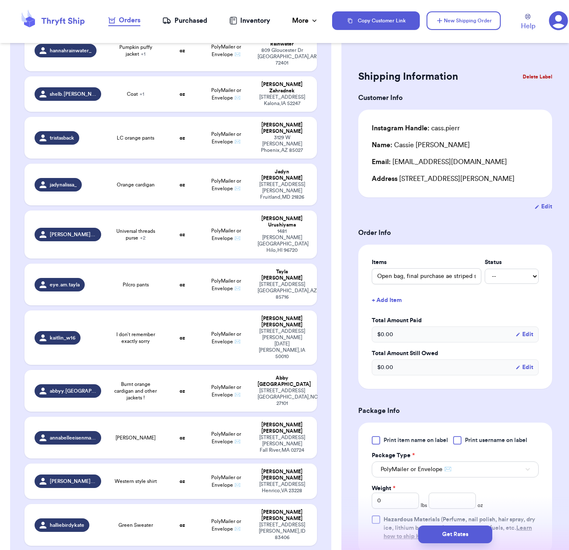
scroll to position [853, 0]
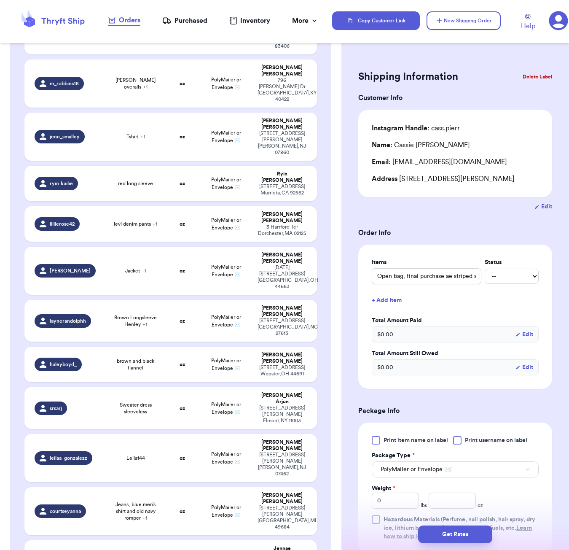
click at [129, 551] on span "Free people dupe waffle charcoal large" at bounding box center [135, 557] width 48 height 13
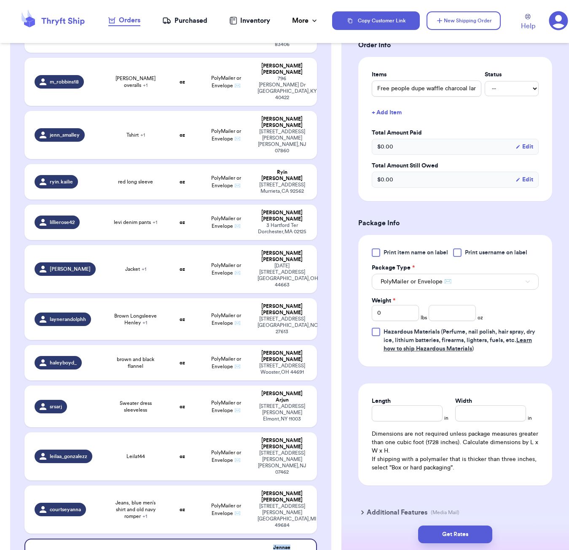
scroll to position [212, 0]
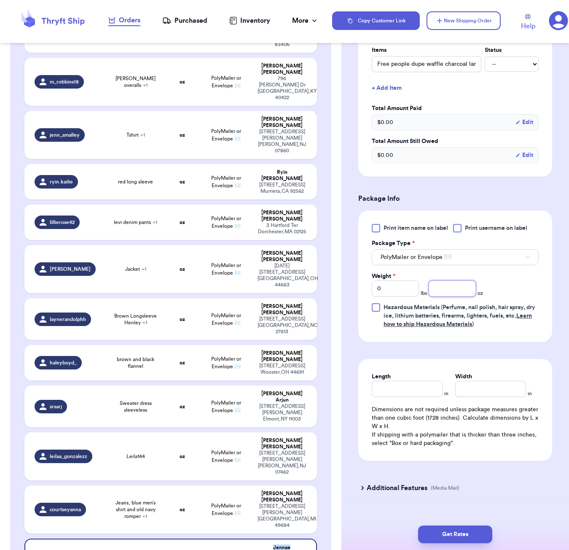
click at [441, 289] on input "number" at bounding box center [452, 288] width 47 height 16
click at [406, 383] on div "Length" at bounding box center [407, 384] width 71 height 24
click at [425, 386] on input "Length" at bounding box center [407, 389] width 71 height 16
drag, startPoint x: 451, startPoint y: 526, endPoint x: 478, endPoint y: 466, distance: 66.0
click at [451, 526] on button "Get Rates" at bounding box center [455, 534] width 74 height 18
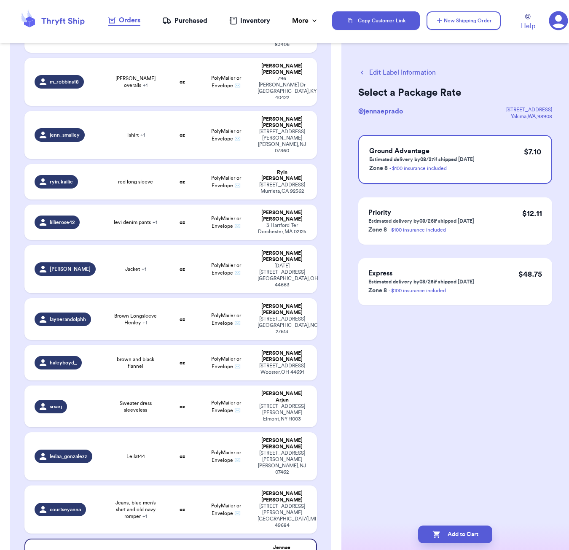
scroll to position [0, 0]
drag, startPoint x: 452, startPoint y: 527, endPoint x: 454, endPoint y: 522, distance: 5.3
click at [452, 527] on button "Add to Cart" at bounding box center [455, 534] width 74 height 18
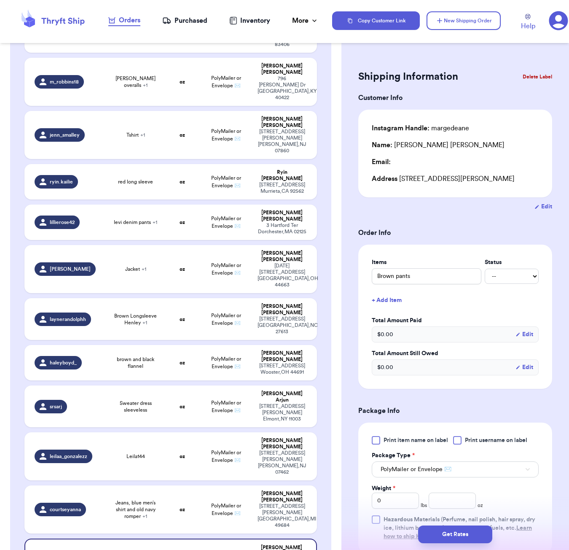
click at [400, 298] on button "+ Add Item" at bounding box center [455, 300] width 174 height 19
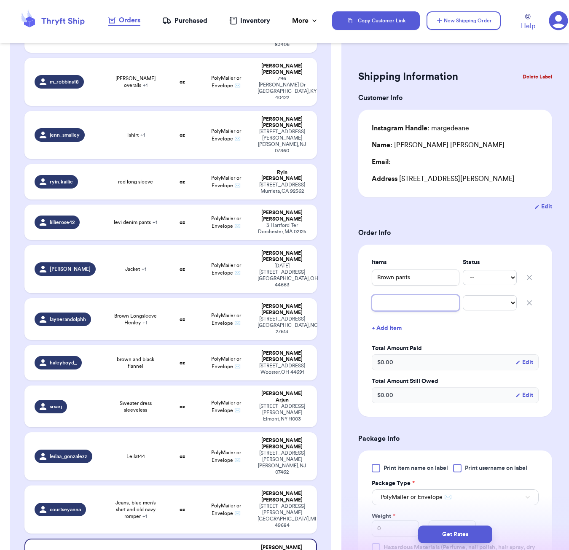
click at [401, 304] on input "text" at bounding box center [416, 303] width 88 height 16
click at [376, 472] on div at bounding box center [376, 468] width 8 height 8
click at [0, 0] on input "Print item name on label" at bounding box center [0, 0] width 0 height 0
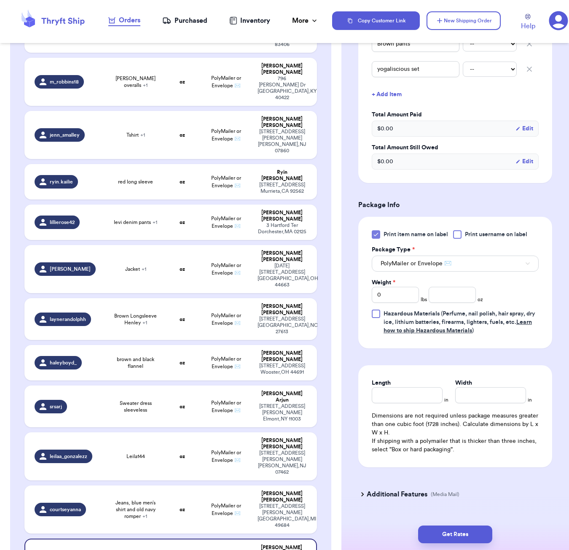
scroll to position [239, 0]
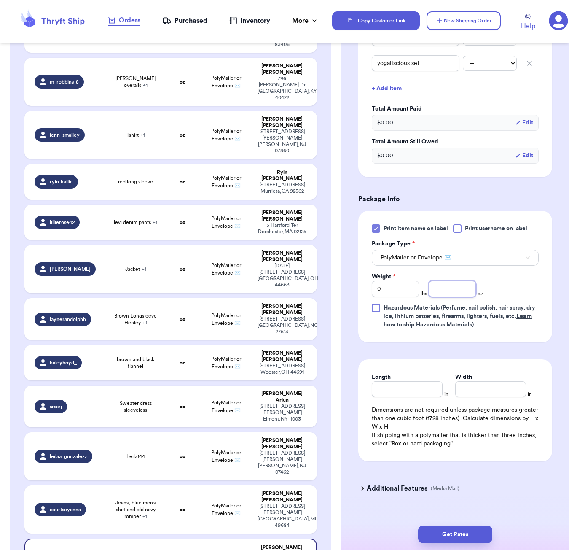
click at [449, 292] on input "number" at bounding box center [452, 289] width 47 height 16
click at [431, 390] on input "Length" at bounding box center [407, 389] width 71 height 16
drag, startPoint x: 440, startPoint y: 529, endPoint x: 485, endPoint y: 519, distance: 46.2
click at [440, 529] on button "Get Rates" at bounding box center [455, 534] width 74 height 18
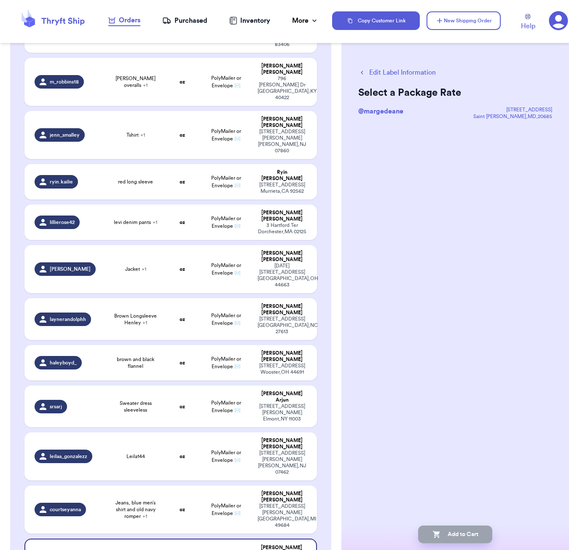
scroll to position [0, 0]
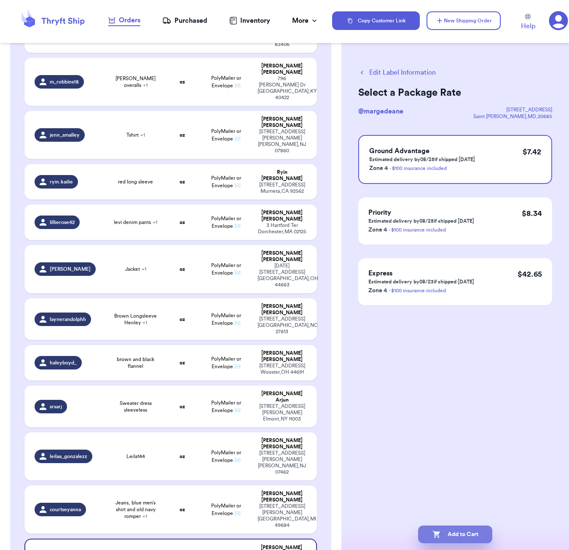
click at [483, 532] on button "Add to Cart" at bounding box center [455, 534] width 74 height 18
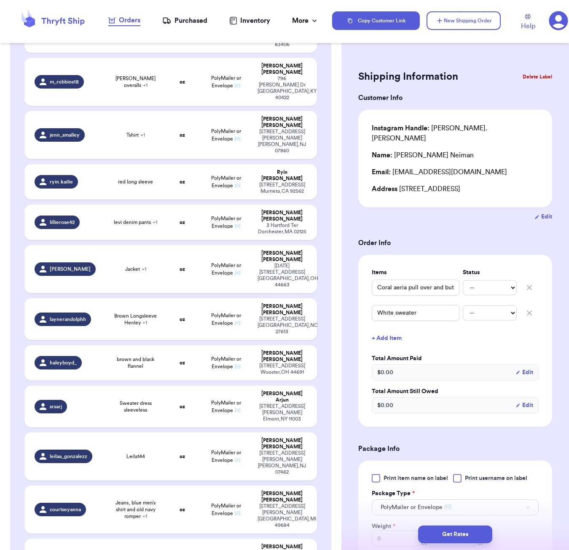
click at [395, 331] on button "+ Add Item" at bounding box center [455, 338] width 174 height 19
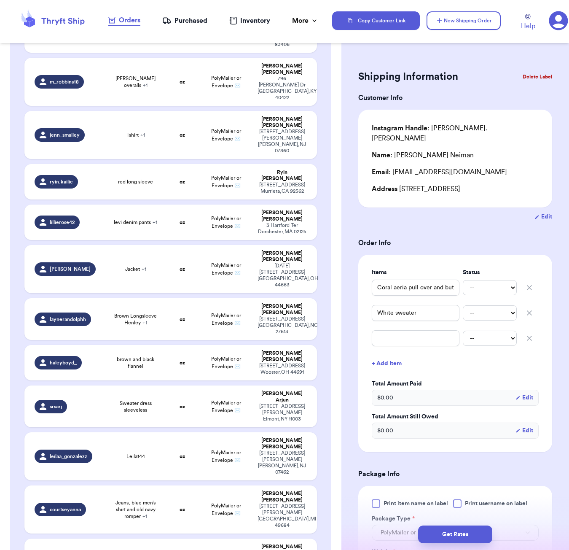
click at [529, 334] on icon "button" at bounding box center [529, 338] width 8 height 8
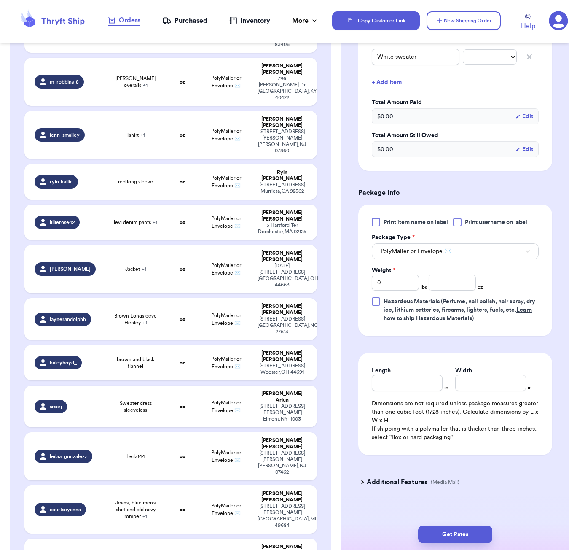
scroll to position [255, 0]
click at [445, 275] on input "number" at bounding box center [452, 283] width 47 height 16
click at [431, 382] on input "Length" at bounding box center [407, 383] width 71 height 16
click at [444, 532] on button "Get Rates" at bounding box center [455, 534] width 74 height 18
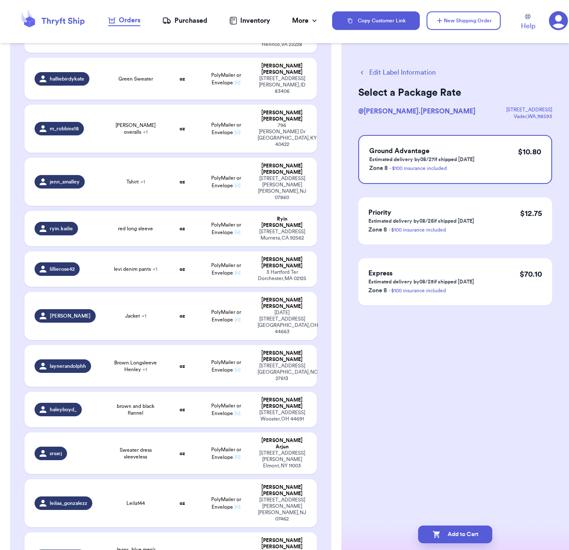
click at [400, 72] on button "Edit Label Information" at bounding box center [397, 72] width 78 height 10
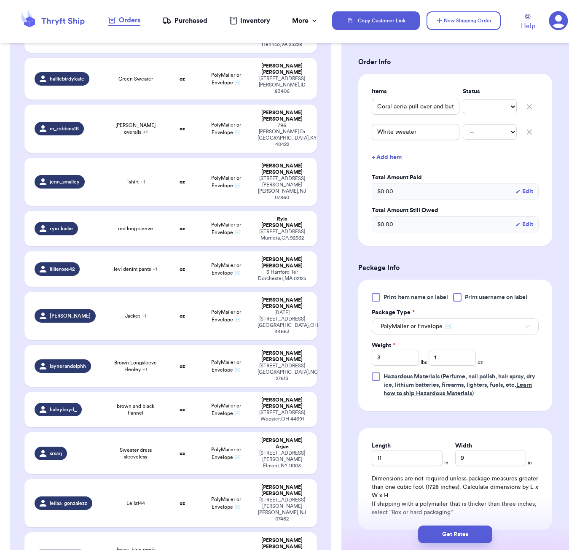
scroll to position [182, 0]
click at [442, 349] on input "1" at bounding box center [452, 357] width 47 height 16
click at [394, 349] on input "3" at bounding box center [395, 357] width 47 height 16
click at [432, 457] on div "Length 11 in Width 9 in Dimensions are not required unless package measures gre…" at bounding box center [455, 478] width 194 height 102
click at [423, 453] on input "11" at bounding box center [407, 457] width 71 height 16
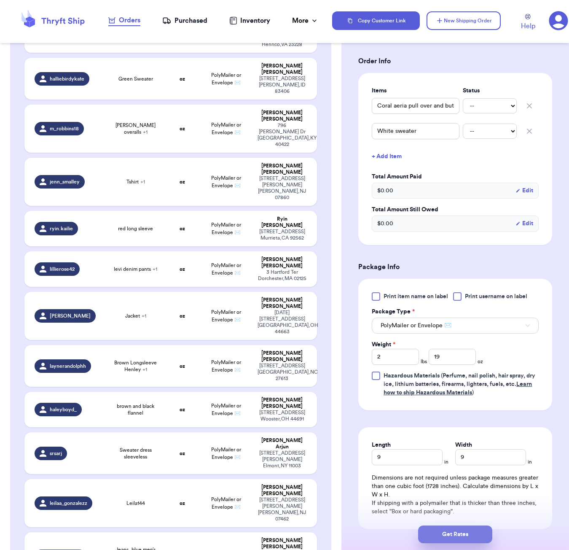
click at [475, 529] on button "Get Rates" at bounding box center [455, 534] width 74 height 18
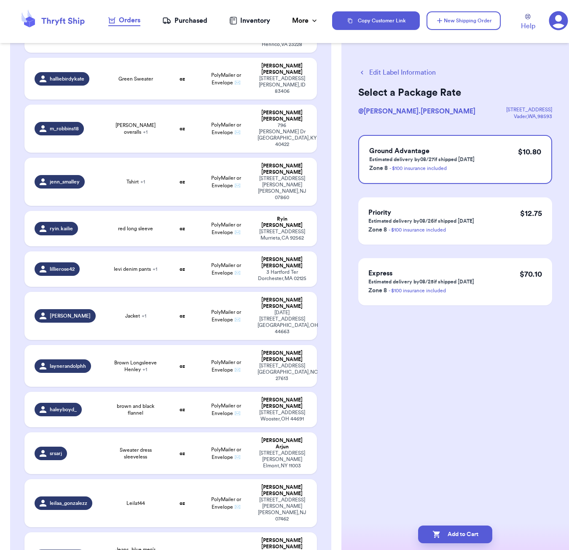
scroll to position [0, 0]
click at [402, 73] on button "Edit Label Information" at bounding box center [397, 72] width 78 height 10
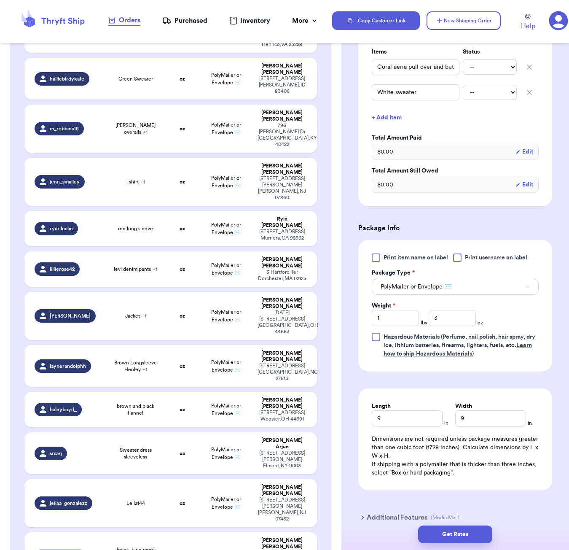
scroll to position [221, 0]
click at [388, 311] on input "1" at bounding box center [395, 317] width 47 height 16
click at [453, 309] on input "3" at bounding box center [452, 317] width 47 height 16
click at [460, 533] on button "Get Rates" at bounding box center [455, 534] width 74 height 18
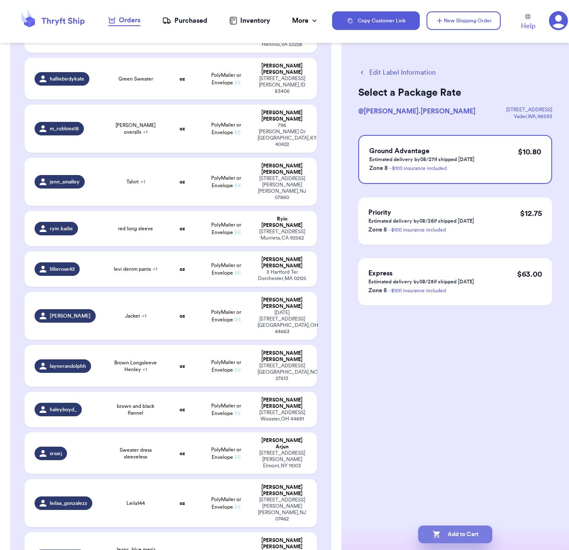
click at [481, 534] on button "Add to Cart" at bounding box center [455, 534] width 74 height 18
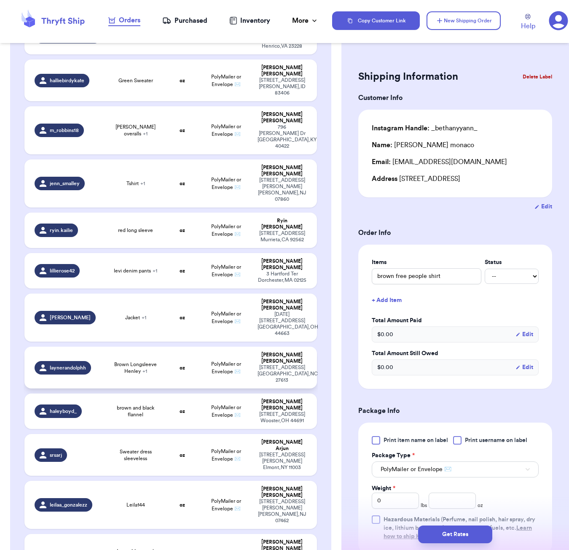
click at [230, 347] on td "PolyMailer or Envelope ✉️" at bounding box center [226, 368] width 53 height 42
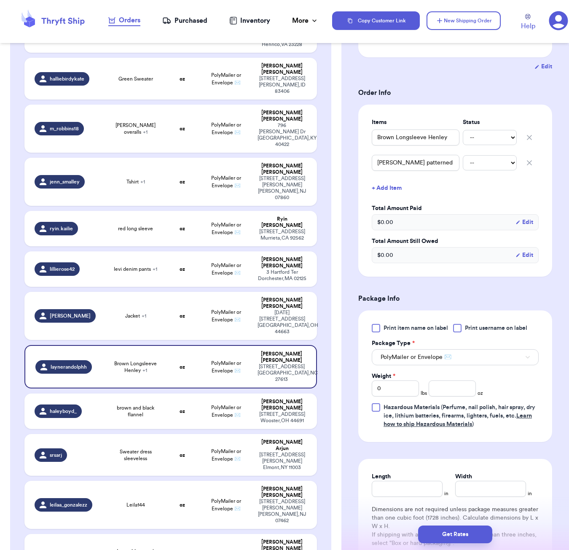
scroll to position [217, 0]
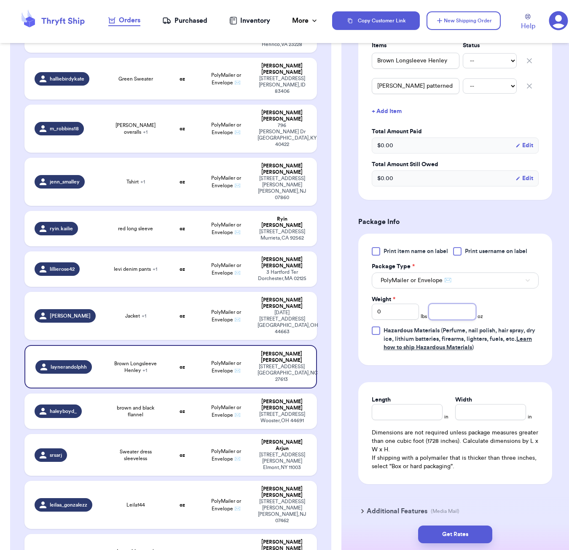
click at [452, 320] on input "number" at bounding box center [452, 312] width 47 height 16
click at [428, 416] on input "Length" at bounding box center [407, 412] width 71 height 16
click at [423, 432] on div "Length 8 in Width 7 in Dimensions are not required unless package measures grea…" at bounding box center [455, 433] width 194 height 102
click at [423, 420] on input "8" at bounding box center [407, 412] width 71 height 16
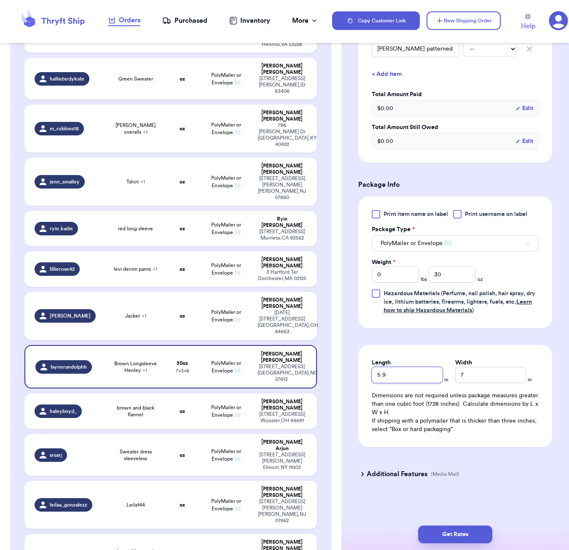
scroll to position [266, 0]
click at [474, 534] on button "Get Rates" at bounding box center [455, 534] width 74 height 18
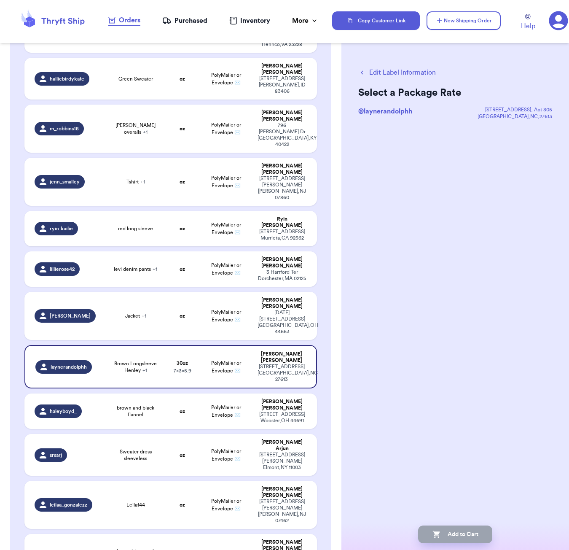
scroll to position [0, 0]
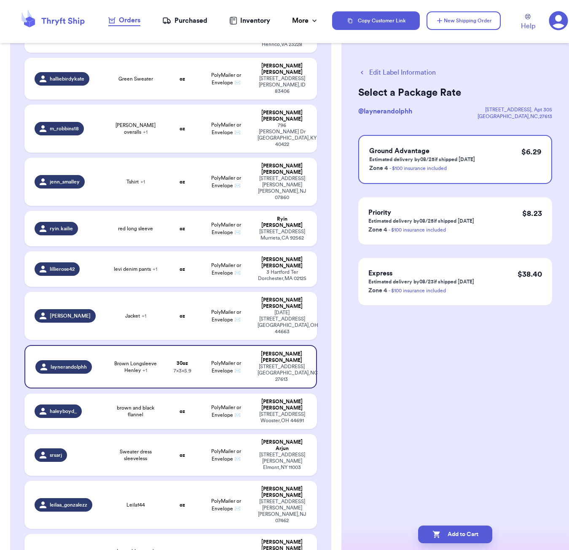
drag, startPoint x: 484, startPoint y: 532, endPoint x: 482, endPoint y: 525, distance: 7.4
click at [484, 532] on button "Add to Cart" at bounding box center [455, 534] width 74 height 18
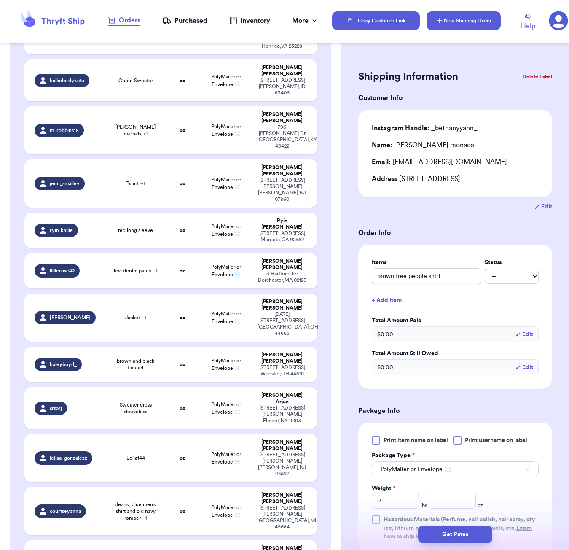
scroll to position [396, 0]
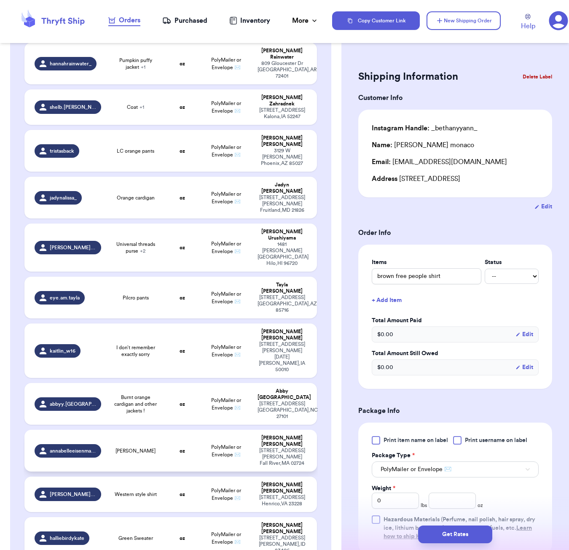
click at [192, 430] on td "oz" at bounding box center [182, 451] width 35 height 42
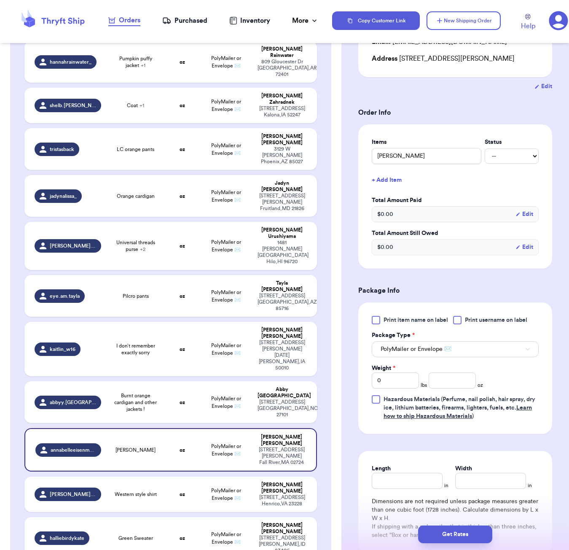
scroll to position [183, 0]
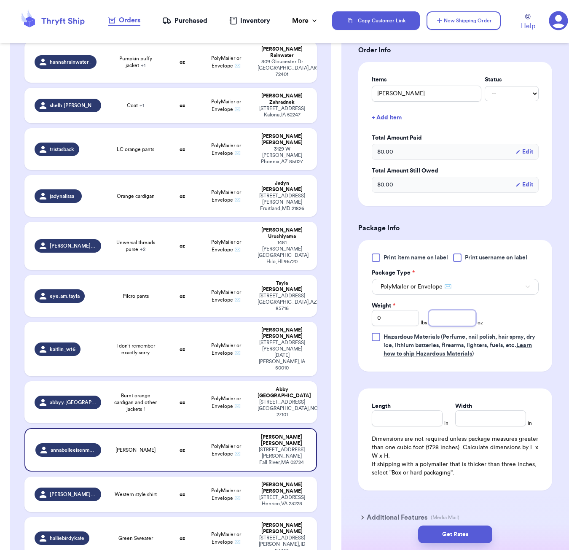
click at [441, 323] on input "number" at bounding box center [452, 318] width 47 height 16
click at [415, 432] on div "Length in Width in Dimensions are not required unless package measures greater …" at bounding box center [455, 439] width 194 height 102
click at [419, 428] on div "Length in Width in Dimensions are not required unless package measures greater …" at bounding box center [455, 439] width 194 height 102
click at [419, 421] on input "Length" at bounding box center [407, 418] width 71 height 16
click at [458, 525] on button "Get Rates" at bounding box center [455, 534] width 74 height 18
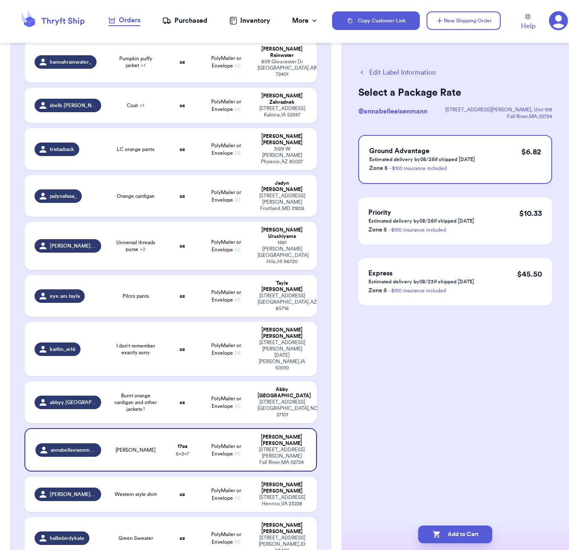
scroll to position [0, 0]
click at [495, 533] on div "Add to Cart" at bounding box center [455, 534] width 214 height 18
click at [476, 535] on button "Add to Cart" at bounding box center [455, 534] width 74 height 18
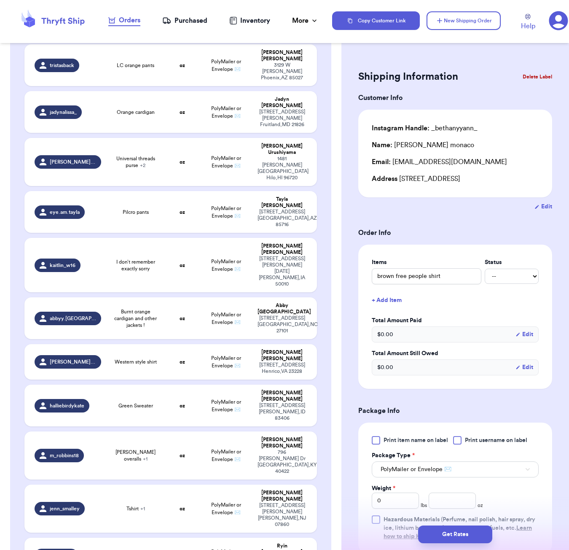
scroll to position [500, 0]
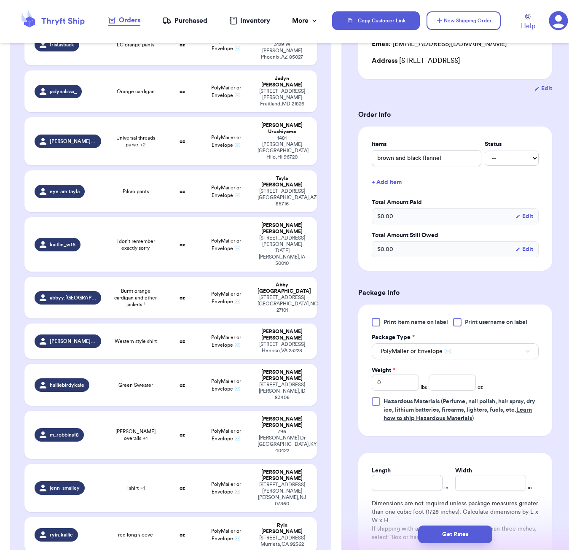
scroll to position [166, 0]
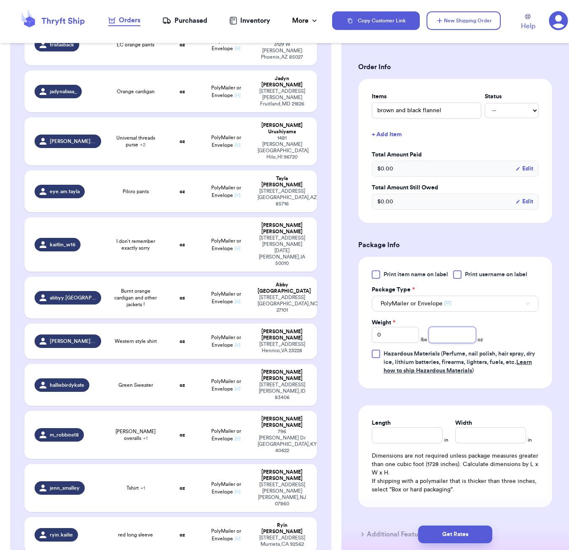
click at [450, 343] on input "number" at bounding box center [452, 335] width 47 height 16
click at [400, 443] on input "Length" at bounding box center [407, 435] width 71 height 16
click at [444, 535] on button "Get Rates" at bounding box center [455, 534] width 74 height 18
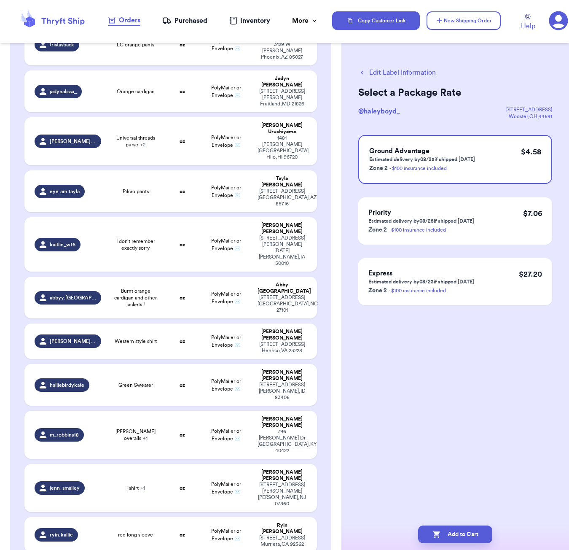
scroll to position [0, 0]
click at [478, 529] on button "Add to Cart" at bounding box center [455, 534] width 74 height 18
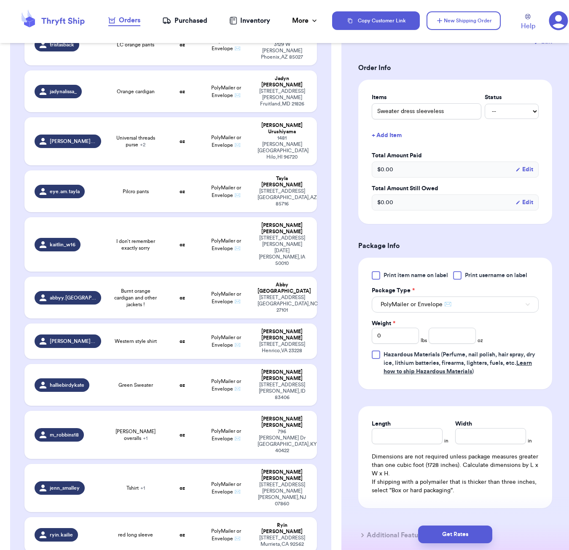
scroll to position [193, 0]
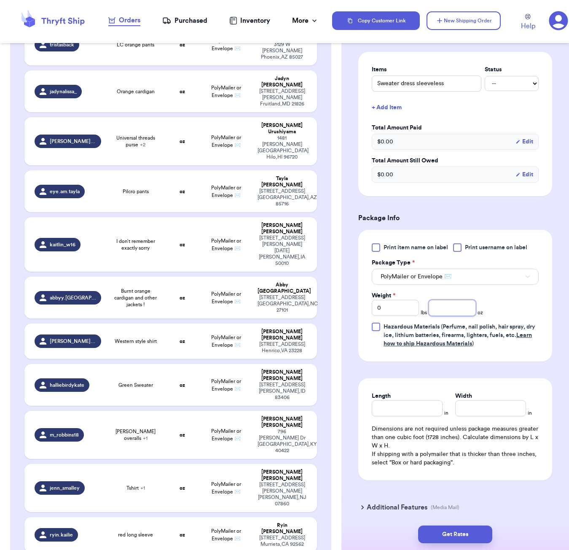
click at [452, 308] on input "number" at bounding box center [452, 308] width 47 height 16
click at [438, 403] on input "Length" at bounding box center [407, 408] width 71 height 16
click at [485, 533] on button "Get Rates" at bounding box center [455, 534] width 74 height 18
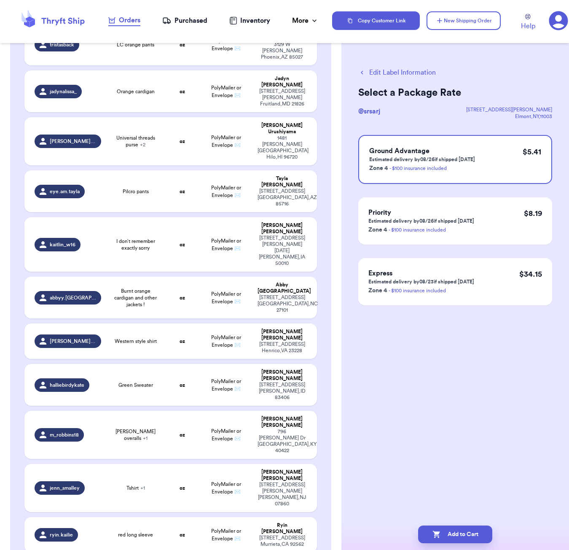
drag, startPoint x: 460, startPoint y: 527, endPoint x: 479, endPoint y: 521, distance: 20.0
click at [460, 527] on button "Add to Cart" at bounding box center [455, 534] width 74 height 18
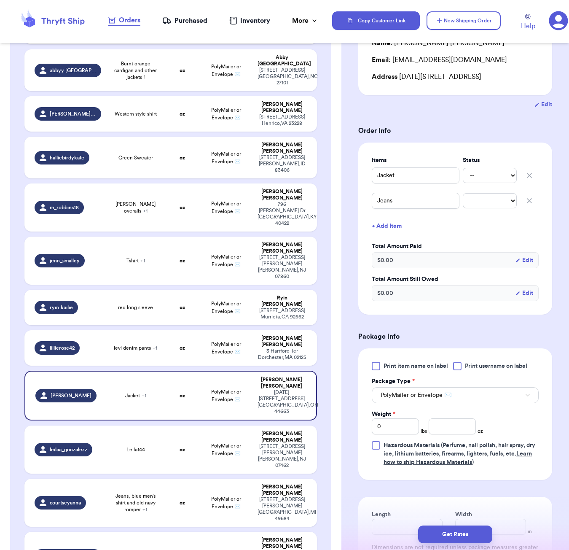
scroll to position [226, 0]
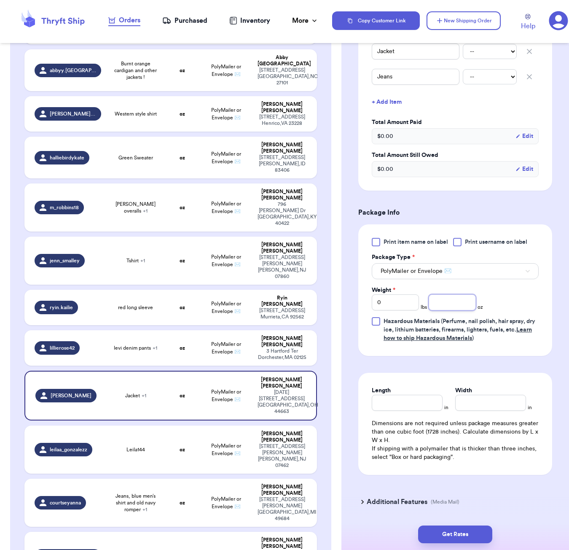
click at [439, 310] on input "number" at bounding box center [452, 302] width 47 height 16
click at [416, 410] on input "Length" at bounding box center [407, 403] width 71 height 16
click at [457, 530] on button "Get Rates" at bounding box center [455, 534] width 74 height 18
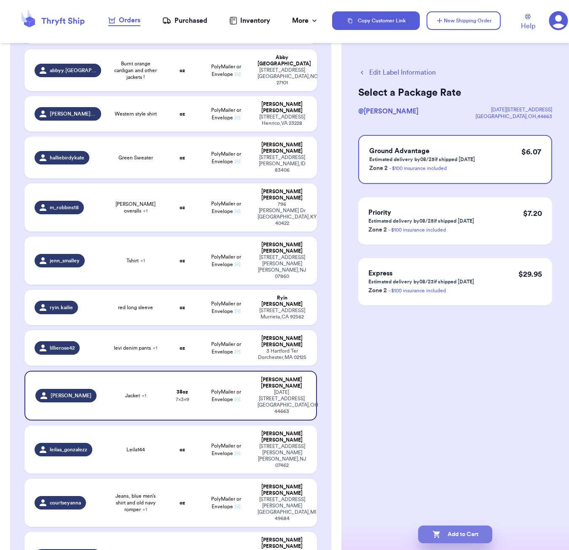
click at [469, 533] on button "Add to Cart" at bounding box center [455, 534] width 74 height 18
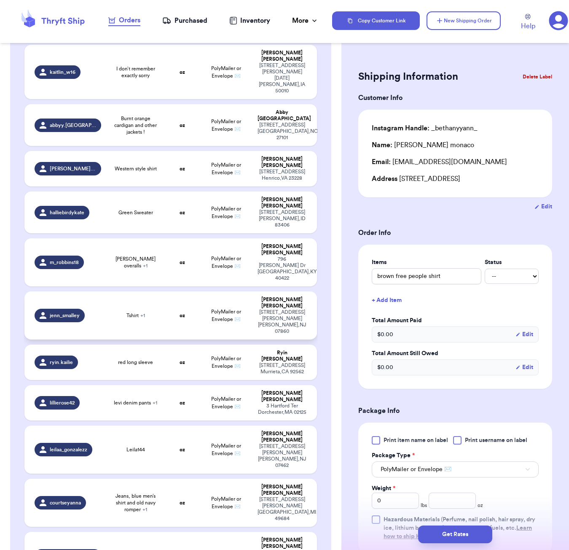
click at [146, 291] on td "Tshirt + 1" at bounding box center [135, 315] width 59 height 48
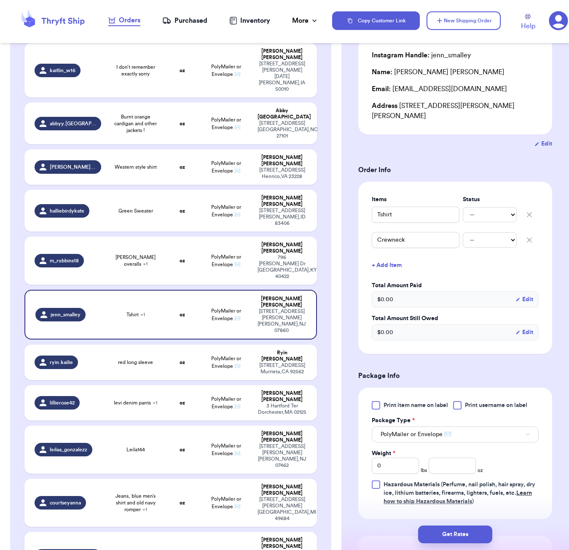
scroll to position [104, 0]
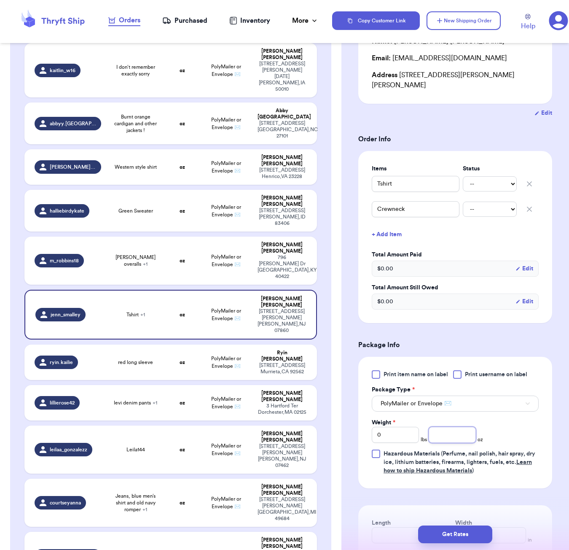
click at [444, 427] on input "number" at bounding box center [452, 435] width 47 height 16
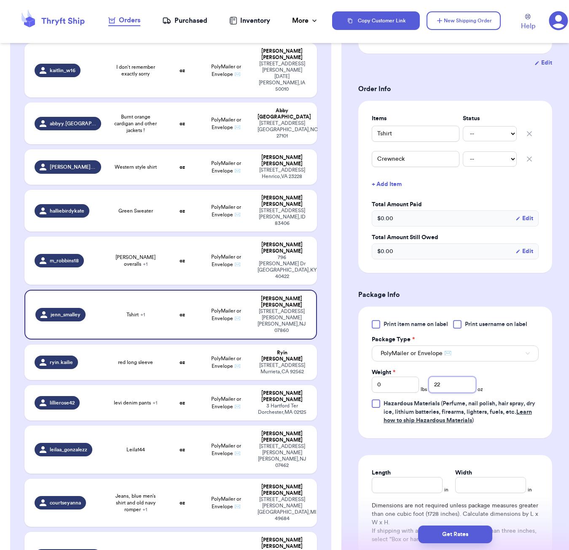
scroll to position [202, 0]
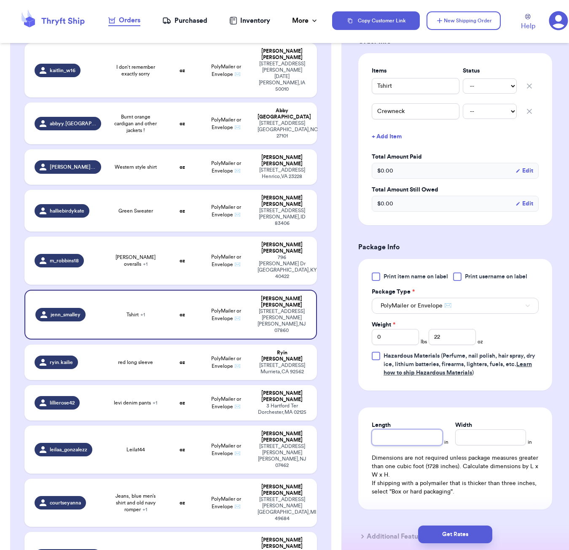
click at [400, 430] on input "Length" at bounding box center [407, 437] width 71 height 16
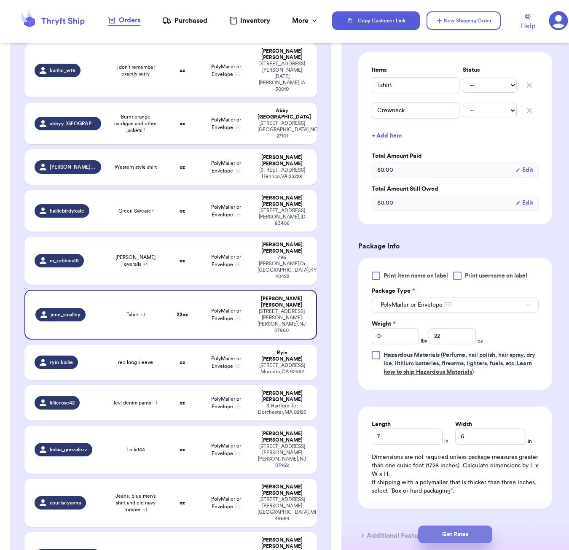
click at [466, 534] on button "Get Rates" at bounding box center [455, 534] width 74 height 18
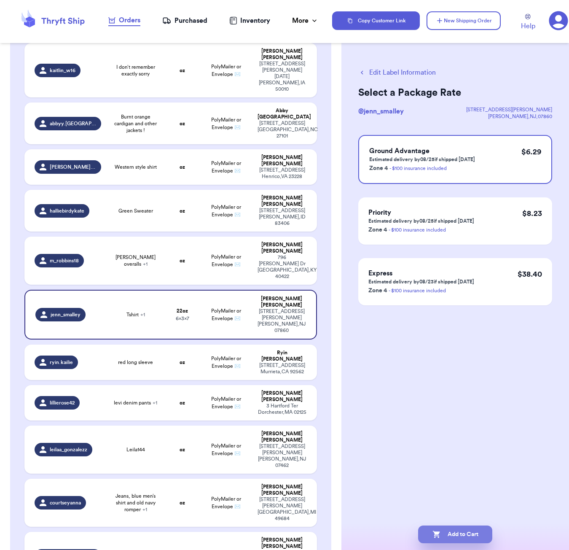
drag, startPoint x: 463, startPoint y: 532, endPoint x: 465, endPoint y: 526, distance: 6.3
click at [463, 532] on button "Add to Cart" at bounding box center [455, 534] width 74 height 18
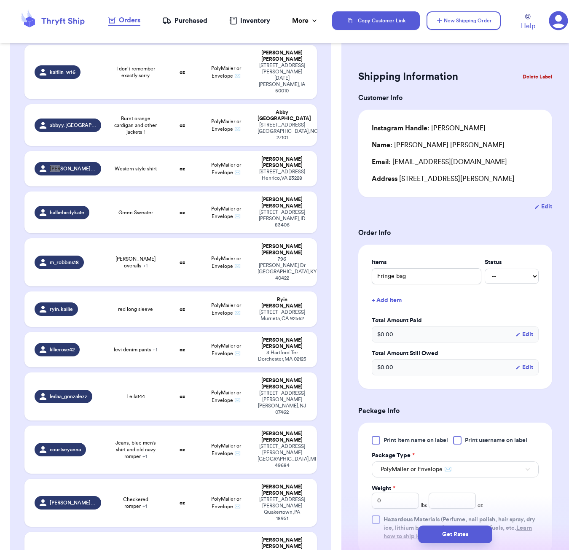
scroll to position [433, 0]
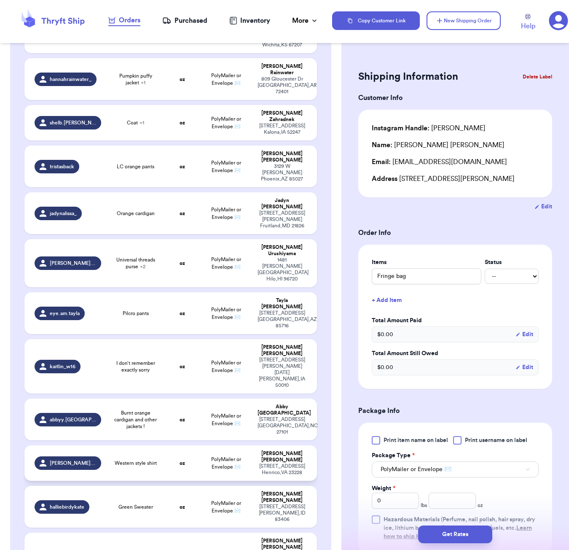
click at [153, 445] on td "Western style shirt" at bounding box center [135, 462] width 59 height 35
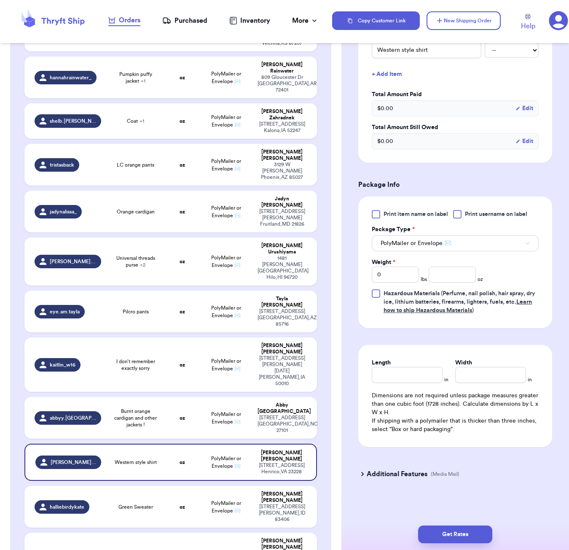
scroll to position [228, 0]
click at [443, 274] on input "number" at bounding box center [452, 274] width 47 height 16
click at [435, 369] on input "Length" at bounding box center [407, 375] width 71 height 16
drag, startPoint x: 470, startPoint y: 531, endPoint x: 488, endPoint y: 524, distance: 19.7
click at [470, 531] on button "Get Rates" at bounding box center [455, 534] width 74 height 18
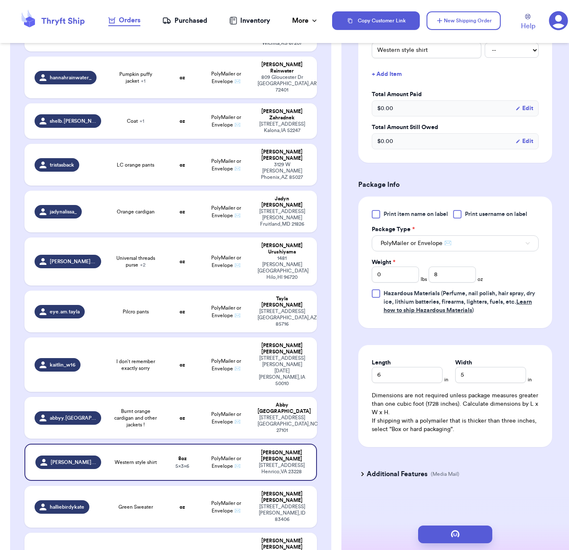
scroll to position [0, 0]
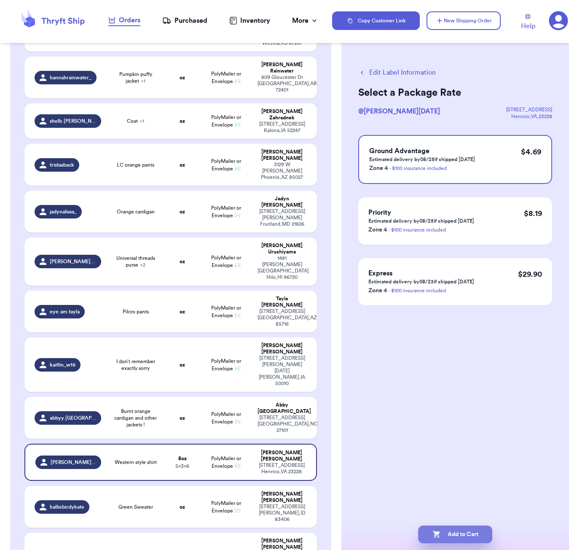
click at [449, 534] on button "Add to Cart" at bounding box center [455, 534] width 74 height 18
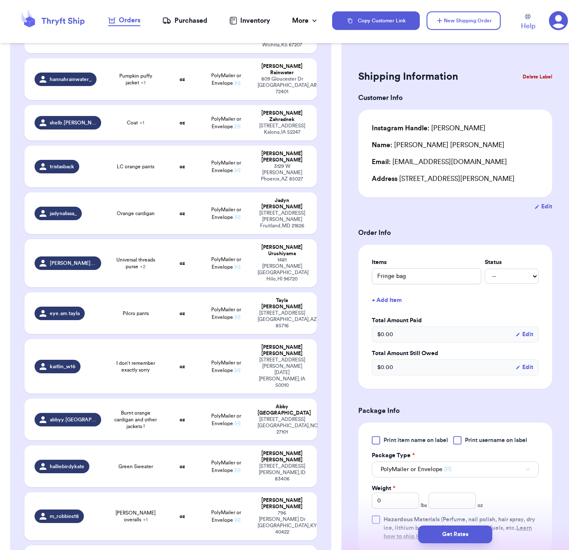
click at [456, 43] on div "Shipping Information Delete Label Customer Info Instagram Handle: [PERSON_NAME]…" at bounding box center [455, 275] width 228 height 550
click at [458, 13] on button "New Shipping Order" at bounding box center [464, 20] width 74 height 19
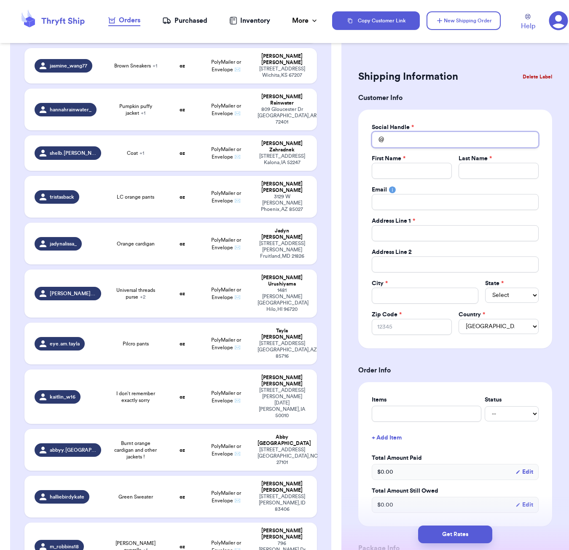
click at [392, 140] on input "Total Amount Paid" at bounding box center [455, 140] width 167 height 16
click at [447, 160] on p "[STREET_ADDRESS]" at bounding box center [482, 164] width 99 height 17
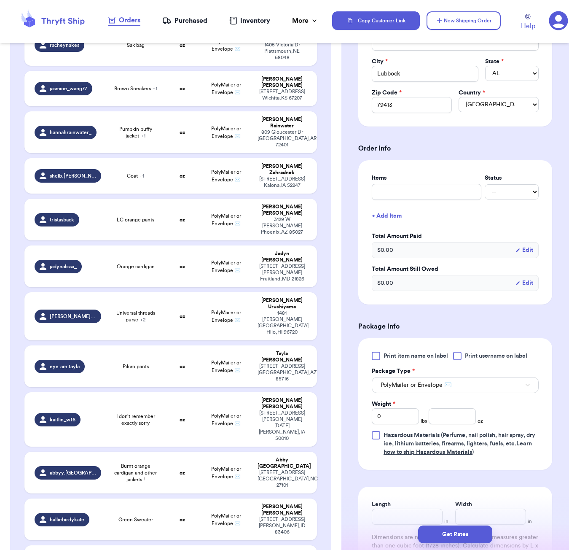
scroll to position [285, 0]
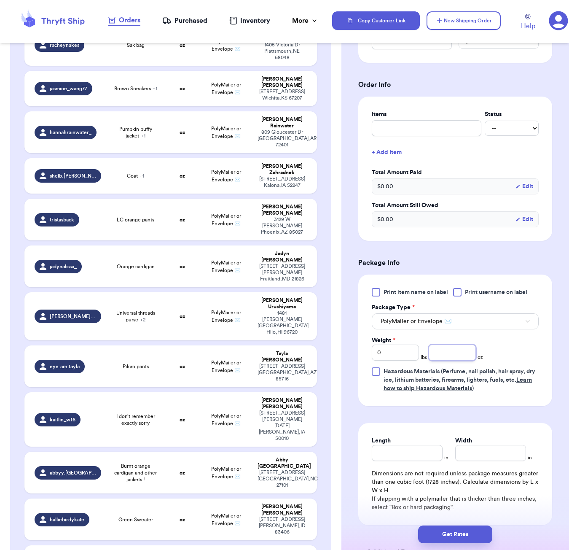
click at [432, 353] on input "number" at bounding box center [452, 352] width 47 height 16
click at [391, 456] on input "Length" at bounding box center [407, 453] width 71 height 16
click at [459, 533] on button "Get Rates" at bounding box center [455, 534] width 74 height 18
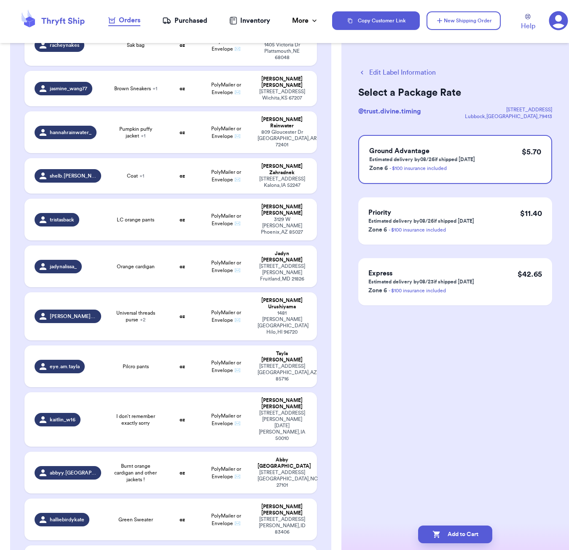
scroll to position [0, 0]
click at [465, 530] on button "Add to Cart" at bounding box center [455, 534] width 74 height 18
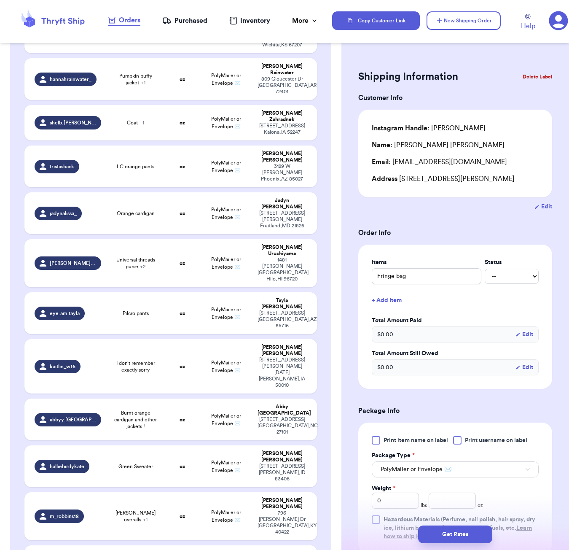
scroll to position [738, 0]
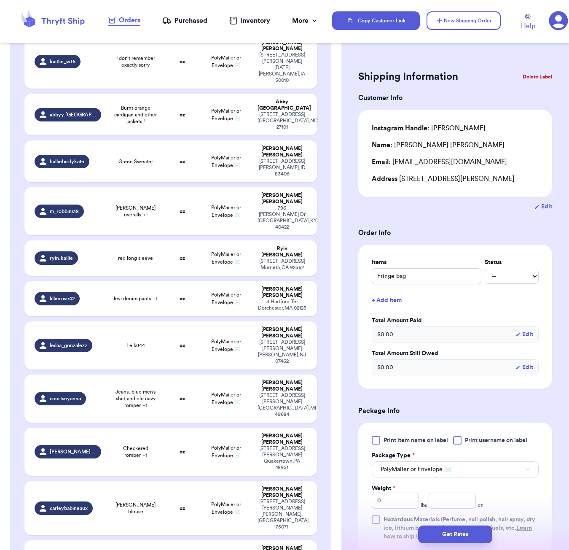
click at [138, 540] on td "2 sweaters" at bounding box center [135, 557] width 59 height 35
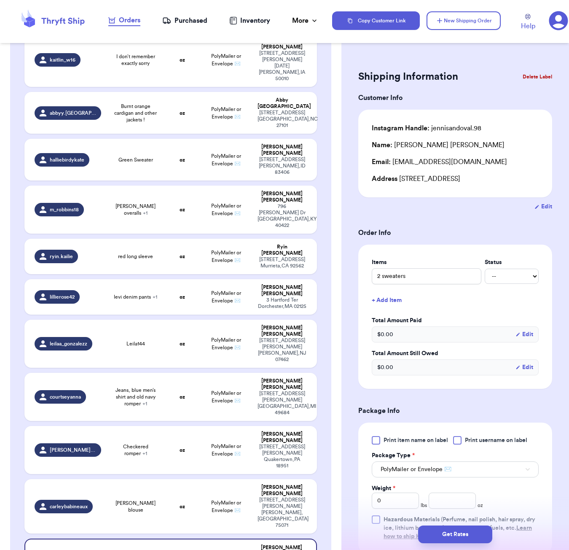
click at [392, 300] on button "+ Add Item" at bounding box center [455, 300] width 174 height 19
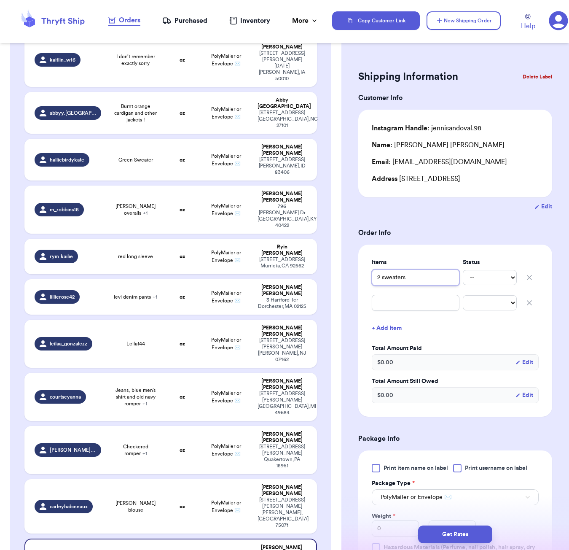
click at [381, 279] on input "2 sweaters" at bounding box center [416, 277] width 88 height 16
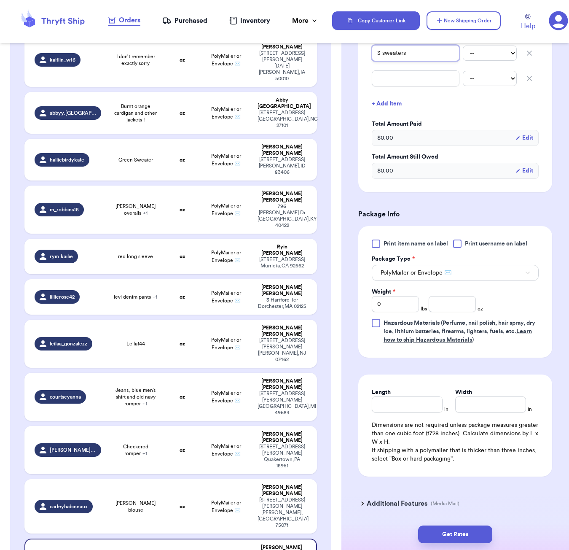
scroll to position [227, 0]
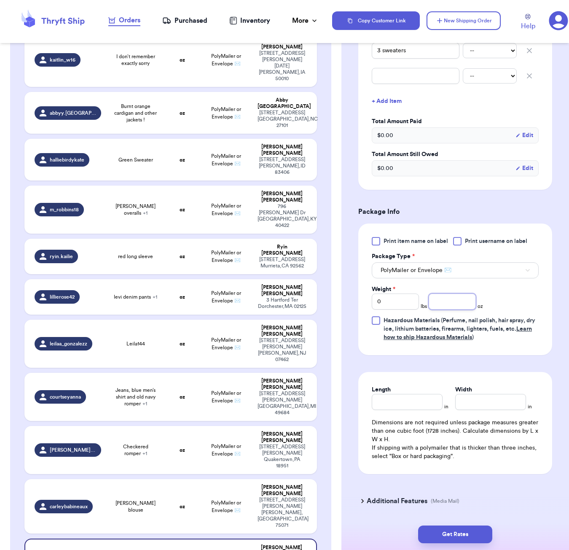
click at [450, 304] on input "number" at bounding box center [452, 301] width 47 height 16
click at [392, 405] on input "Length" at bounding box center [407, 402] width 71 height 16
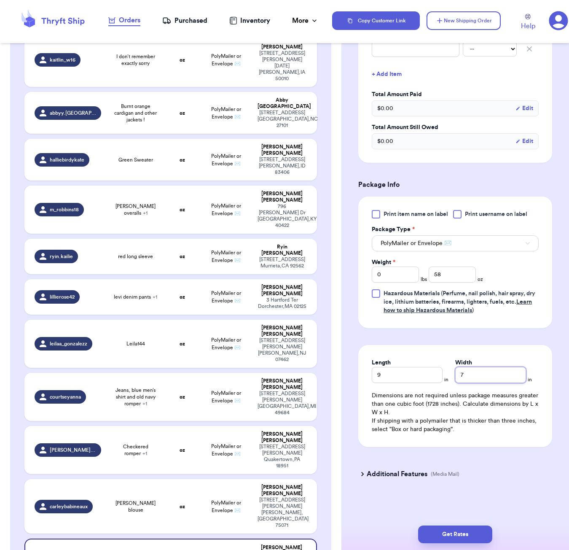
scroll to position [255, 0]
drag, startPoint x: 462, startPoint y: 527, endPoint x: 471, endPoint y: 521, distance: 10.6
click at [462, 527] on button "Get Rates" at bounding box center [455, 534] width 74 height 18
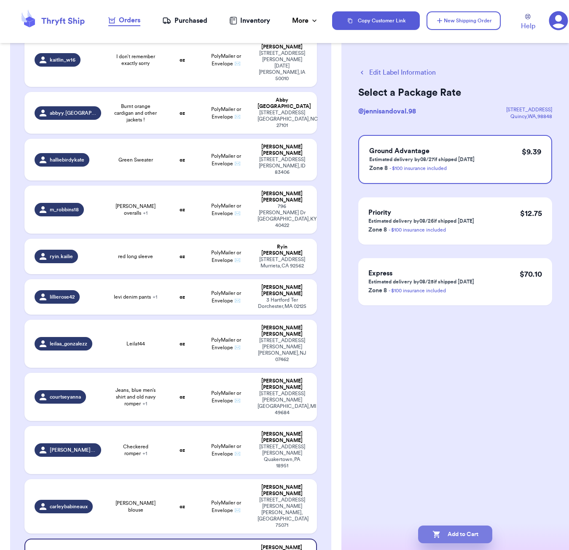
click at [477, 529] on button "Add to Cart" at bounding box center [455, 534] width 74 height 18
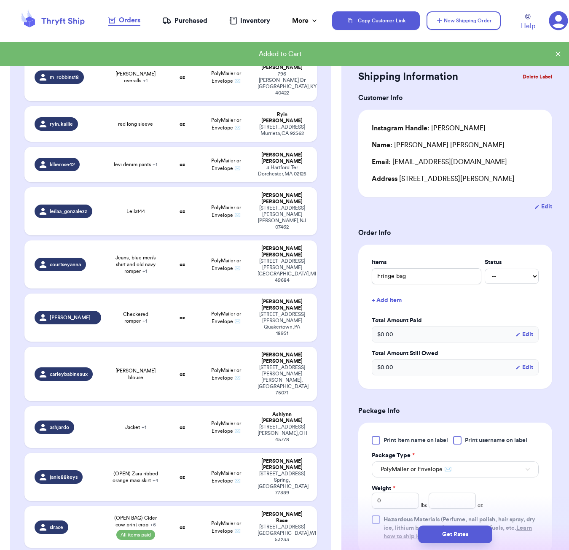
scroll to position [914, 0]
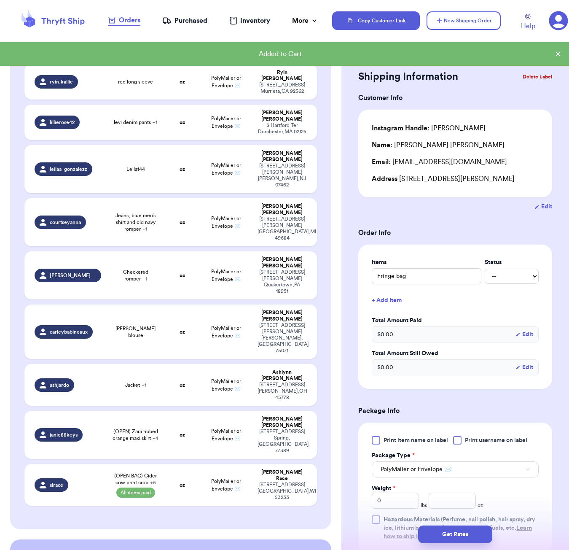
click at [297, 553] on button "Checkout ( 23 )" at bounding box center [284, 561] width 67 height 17
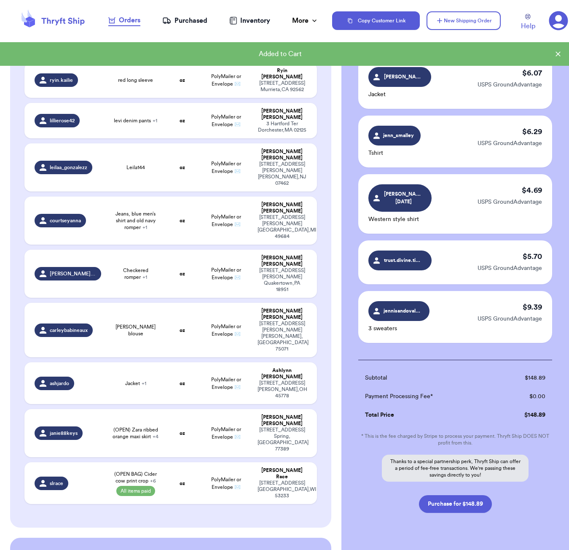
scroll to position [1101, 0]
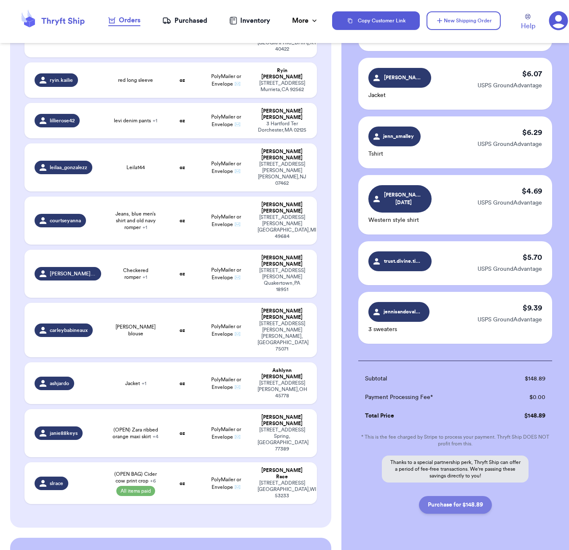
click at [481, 496] on button "Purchase for $148.89" at bounding box center [455, 505] width 73 height 18
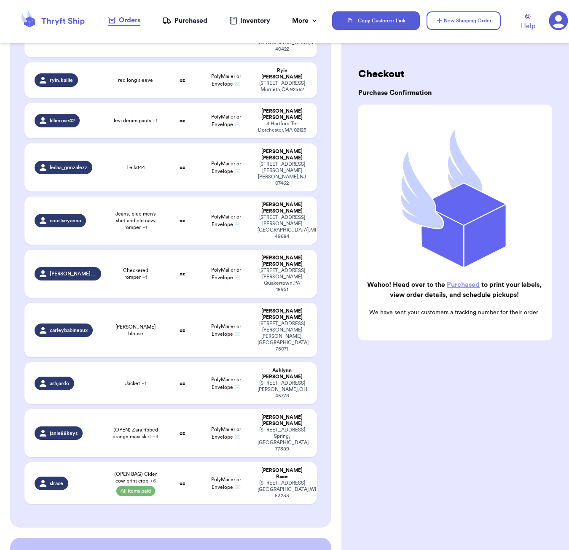
scroll to position [697, 0]
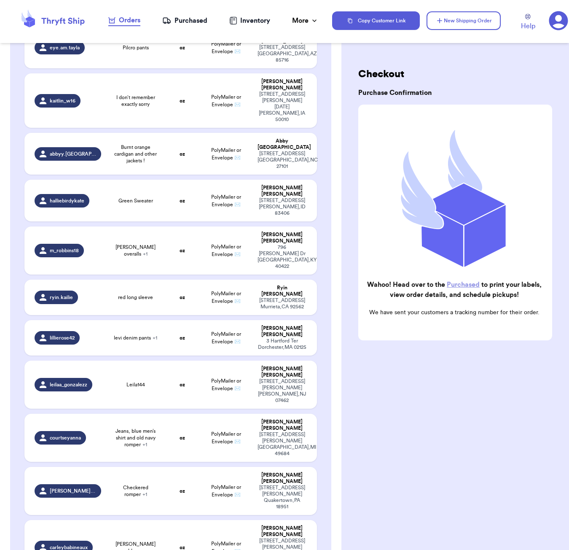
click at [204, 23] on div "Purchased" at bounding box center [184, 21] width 45 height 10
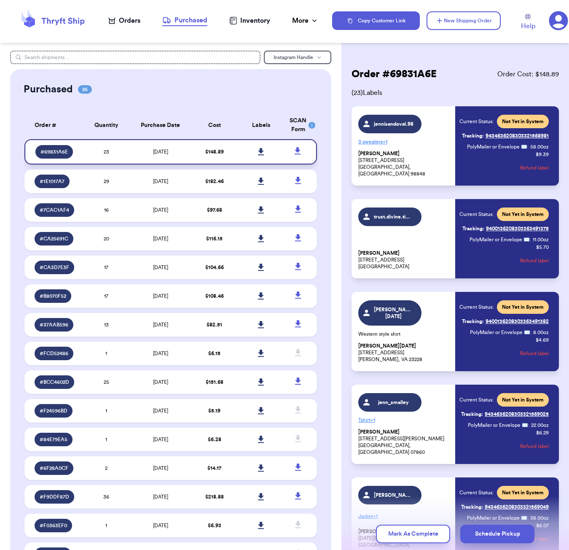
click at [262, 155] on icon at bounding box center [261, 151] width 6 height 7
click at [484, 20] on button "New Shipping Order" at bounding box center [464, 20] width 74 height 19
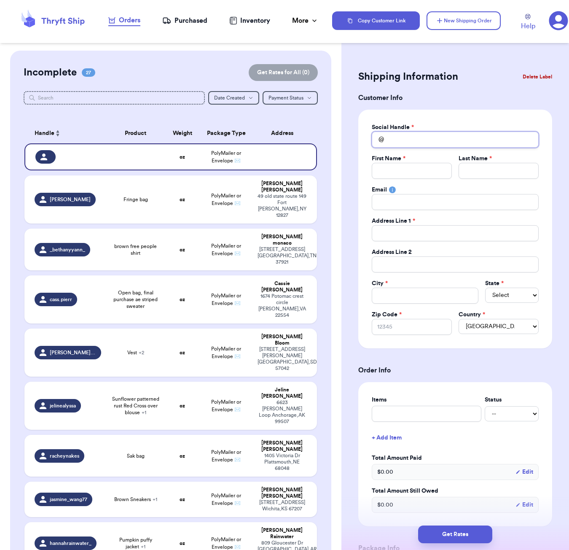
click at [409, 141] on input "Total Amount Paid" at bounding box center [455, 140] width 167 height 16
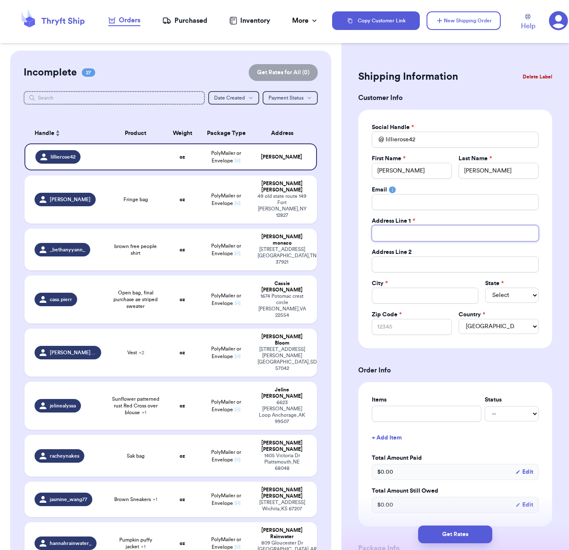
paste input "[STREET_ADDRESS]"
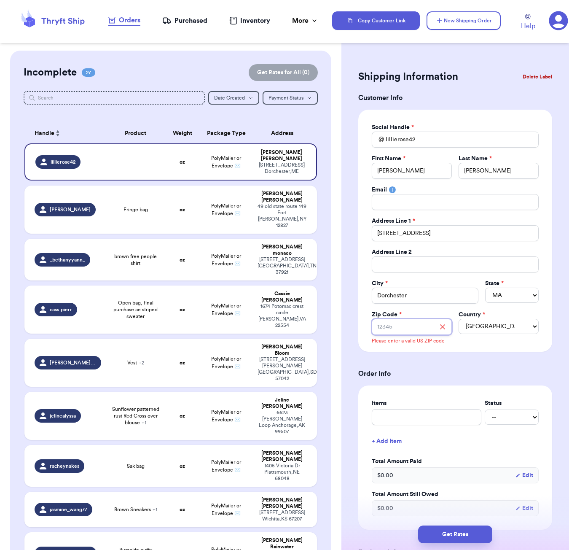
click at [398, 326] on input "Zip Code *" at bounding box center [412, 327] width 80 height 16
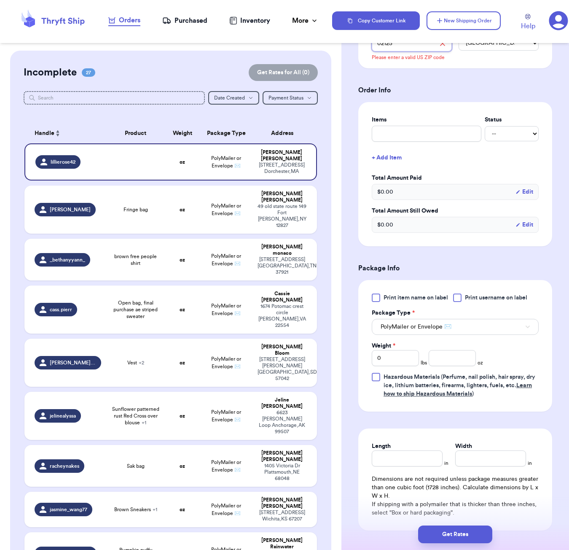
scroll to position [323, 0]
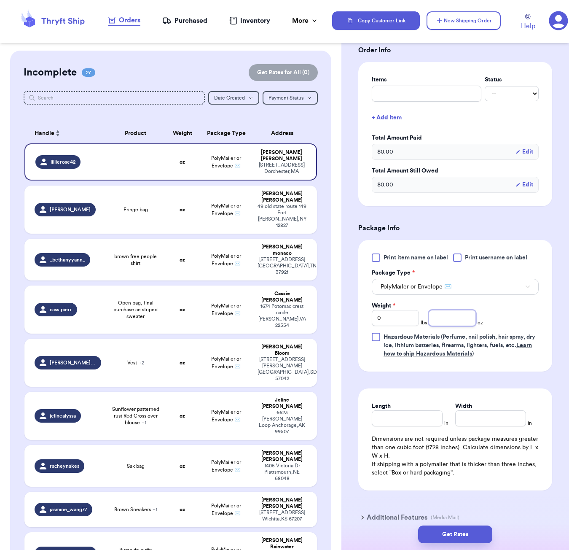
click at [446, 315] on input "number" at bounding box center [452, 318] width 47 height 16
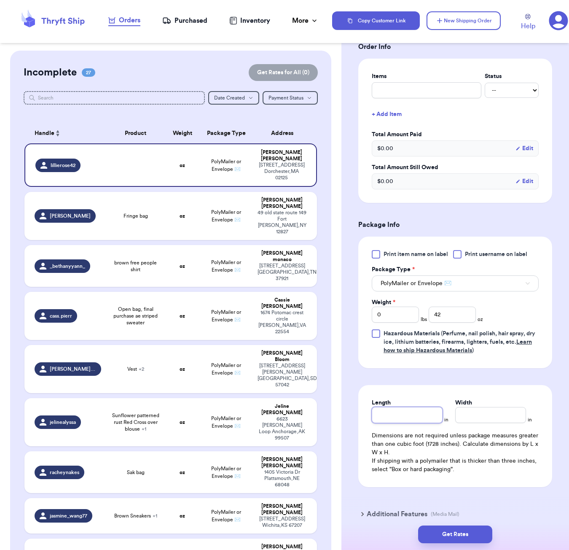
click at [401, 413] on input "Length" at bounding box center [407, 415] width 71 height 16
click at [462, 537] on button "Get Rates" at bounding box center [455, 534] width 74 height 18
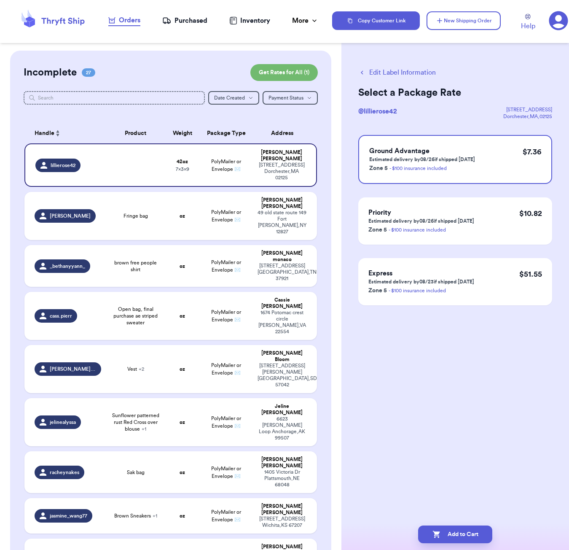
scroll to position [0, 0]
click at [455, 531] on button "Add to Cart" at bounding box center [455, 534] width 74 height 18
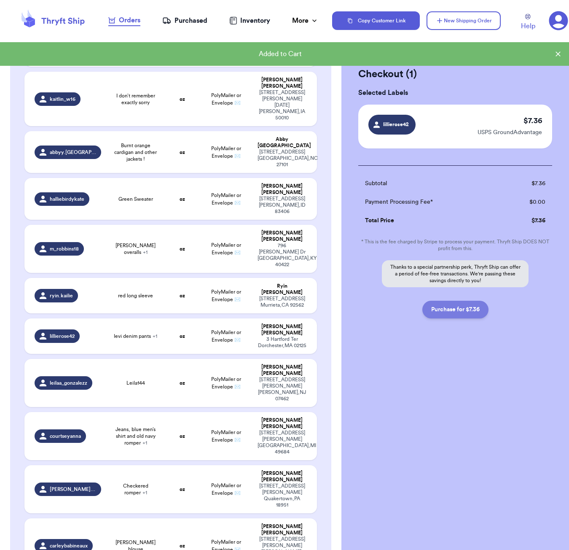
click at [453, 309] on button "Purchase for $7.36" at bounding box center [455, 310] width 66 height 18
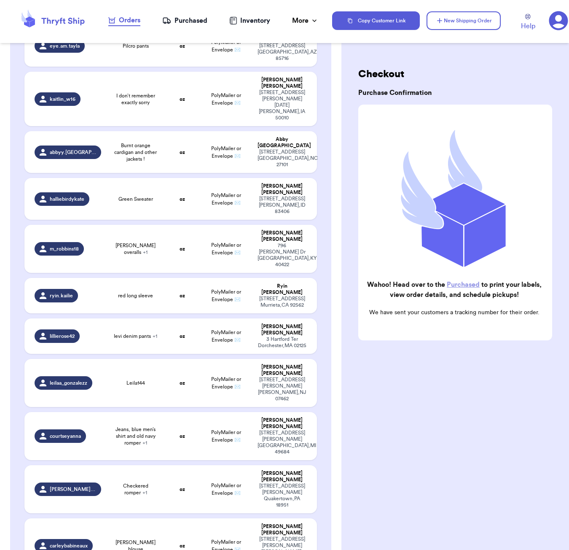
scroll to position [697, 0]
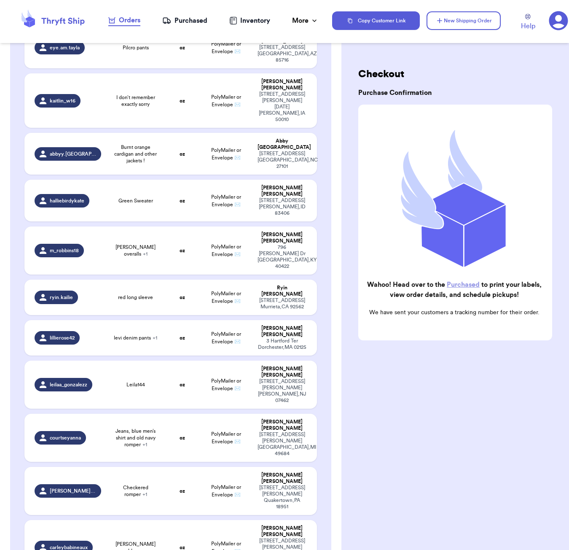
click at [183, 27] on nav "Orders Purchased Inventory More Stats Completed Orders" at bounding box center [213, 21] width 237 height 28
click at [183, 19] on div "Purchased" at bounding box center [184, 21] width 45 height 10
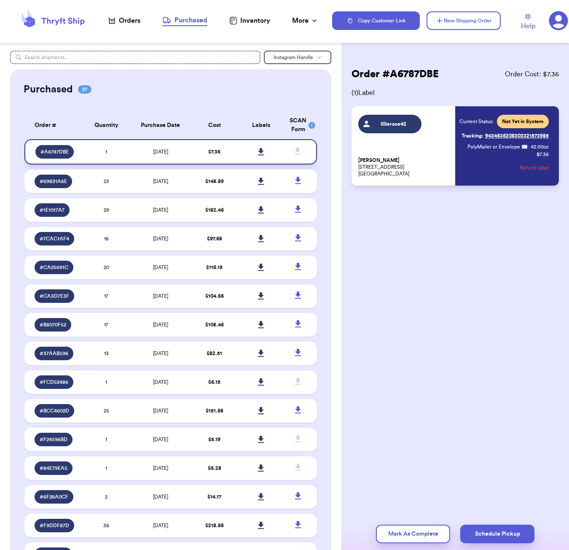
click at [258, 156] on icon at bounding box center [261, 152] width 6 height 8
